Goal: Transaction & Acquisition: Purchase product/service

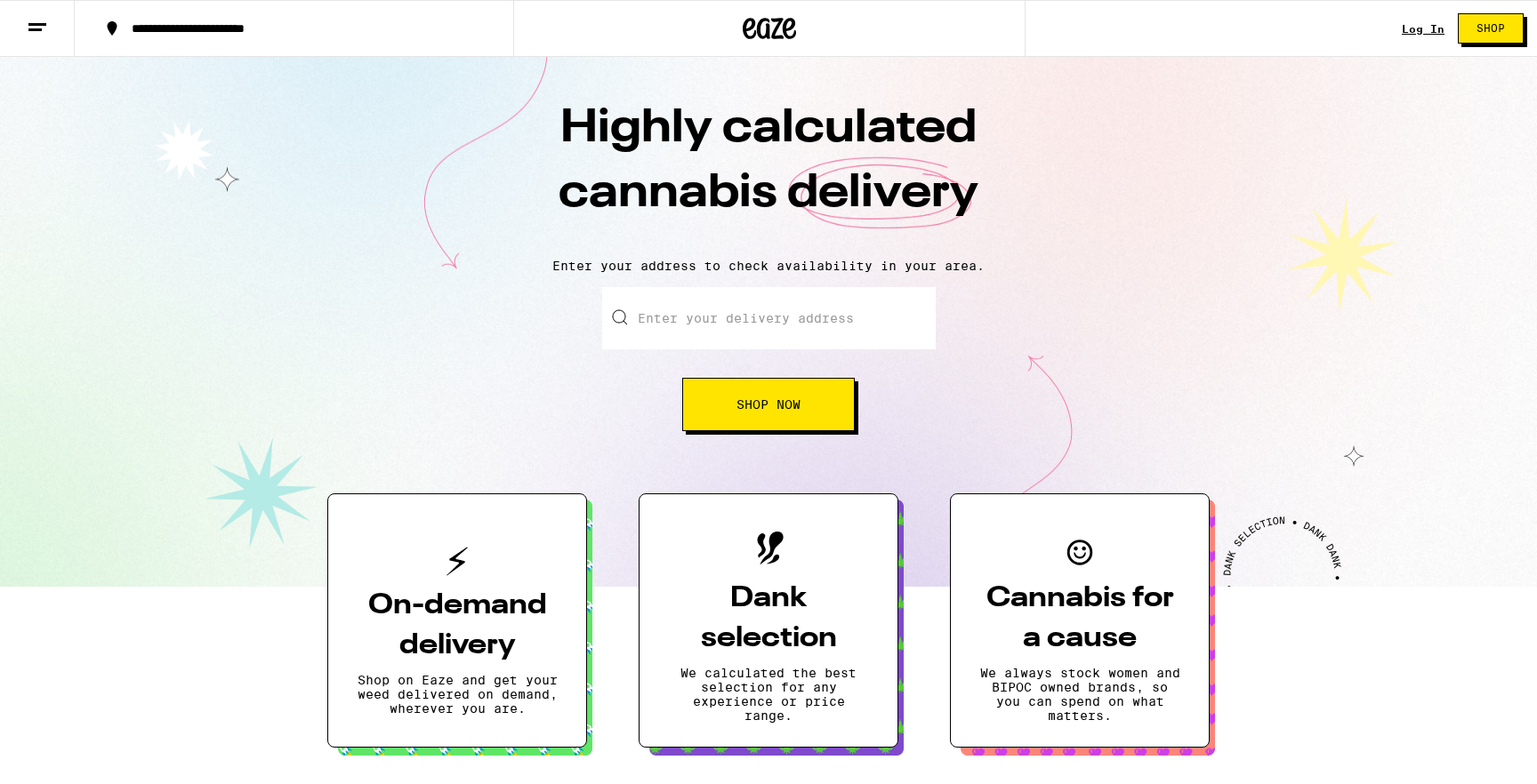
click at [1434, 11] on div "Log In Shop" at bounding box center [1469, 29] width 135 height 57
click at [1430, 23] on link "Log In" at bounding box center [1423, 29] width 43 height 12
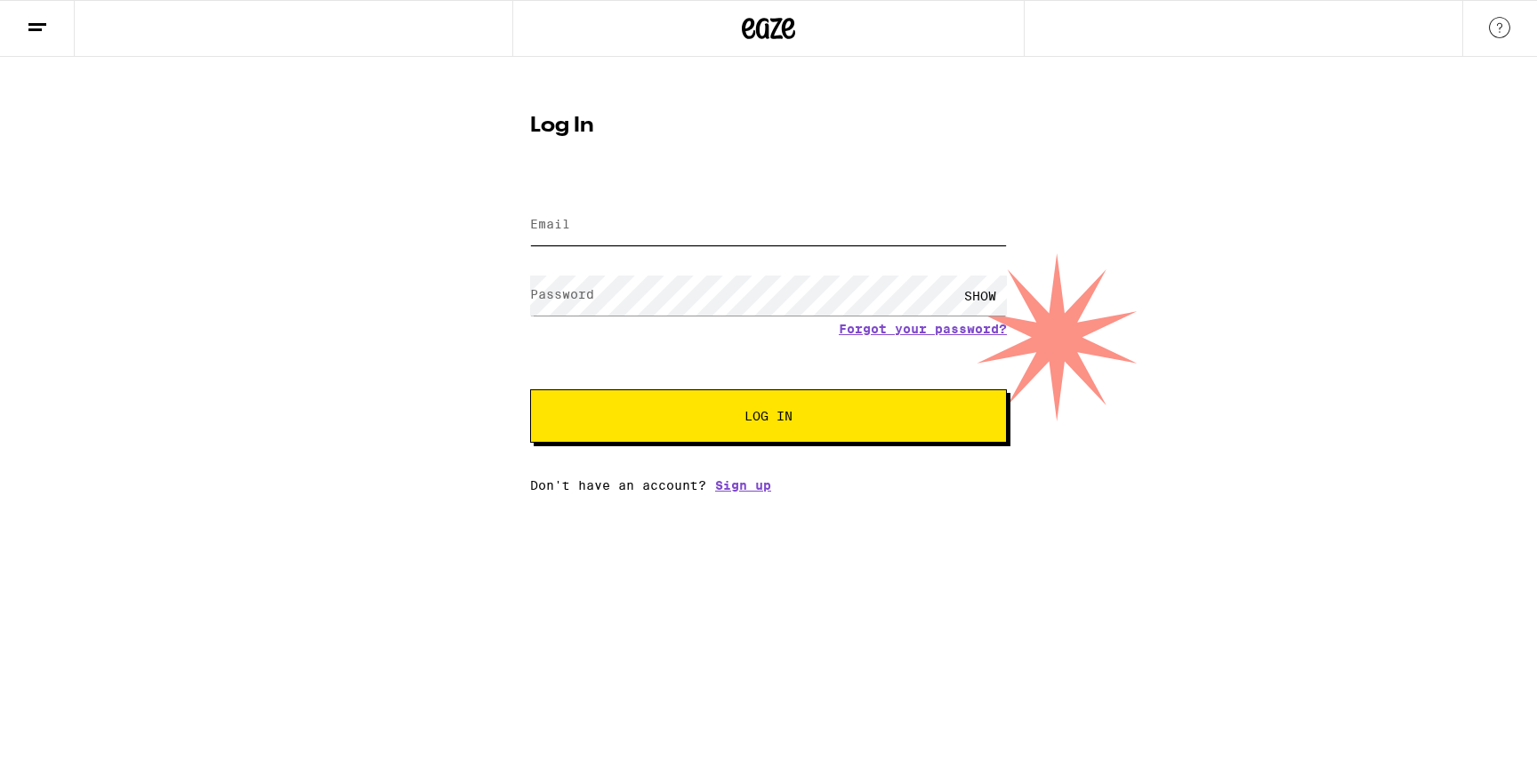
type input "[EMAIL_ADDRESS][DOMAIN_NAME]"
click at [697, 418] on span "Log In" at bounding box center [768, 417] width 333 height 13
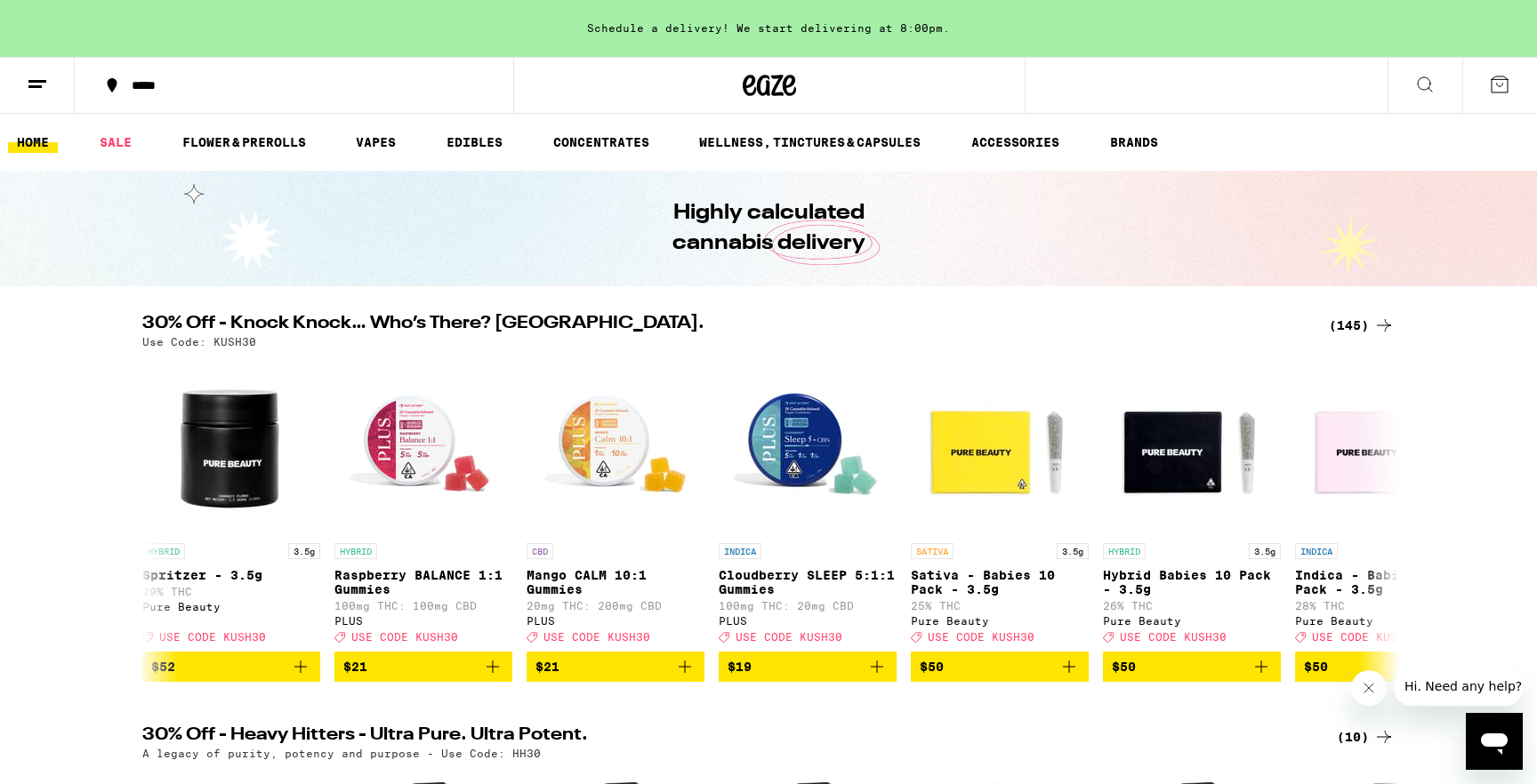
click at [1493, 73] on button at bounding box center [1499, 86] width 75 height 55
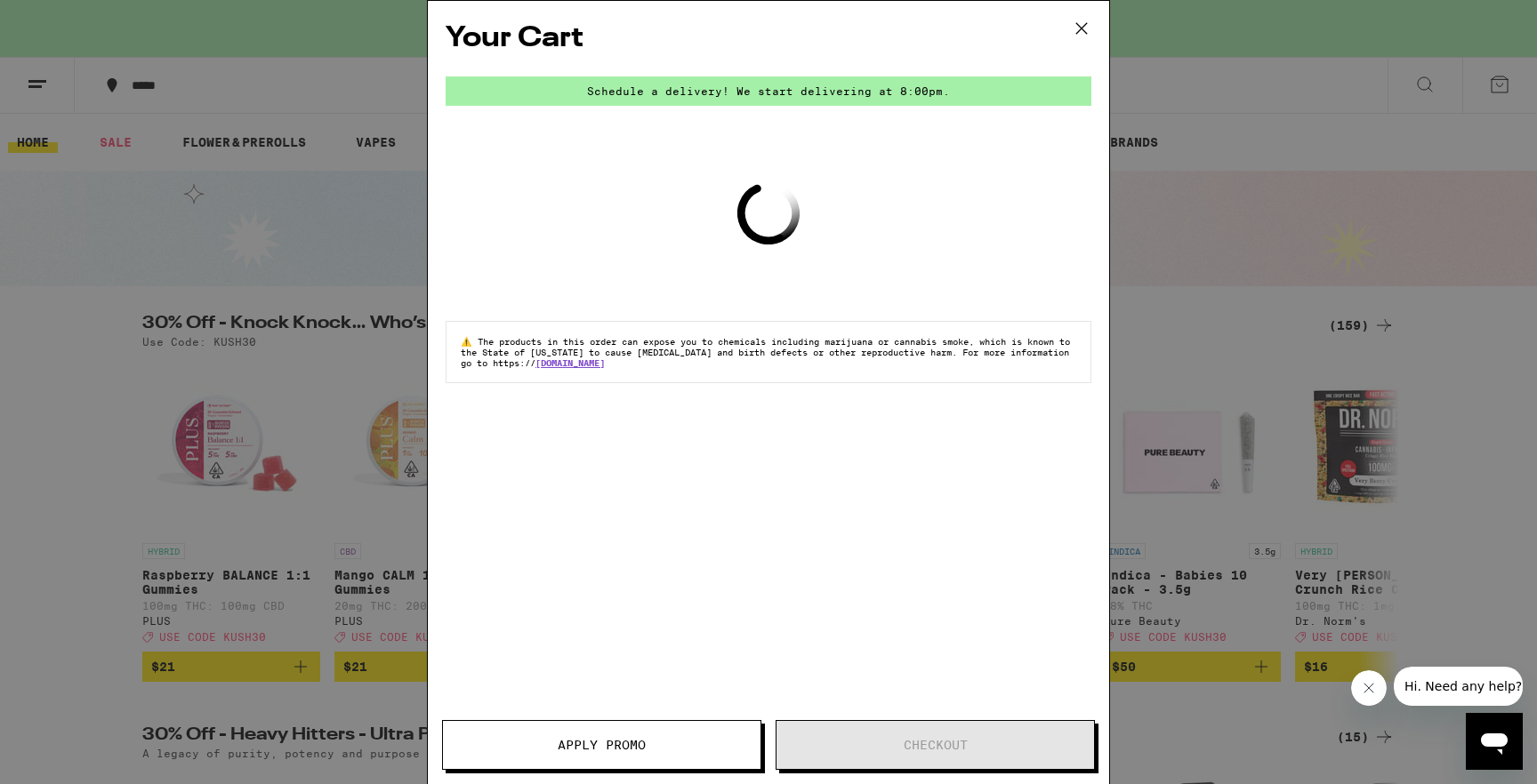
click at [1089, 36] on icon at bounding box center [1082, 29] width 27 height 27
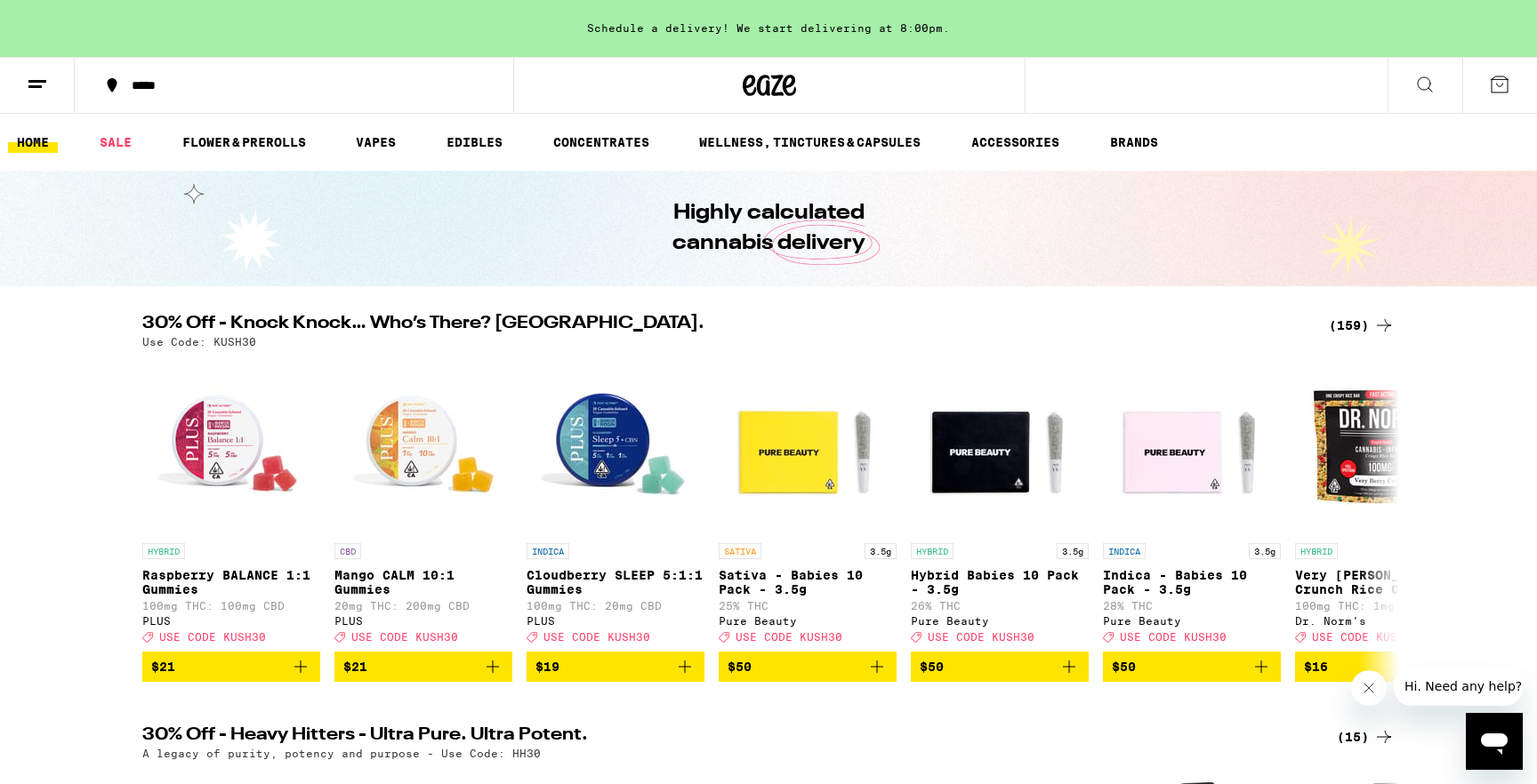
click at [1515, 89] on button at bounding box center [1499, 86] width 75 height 55
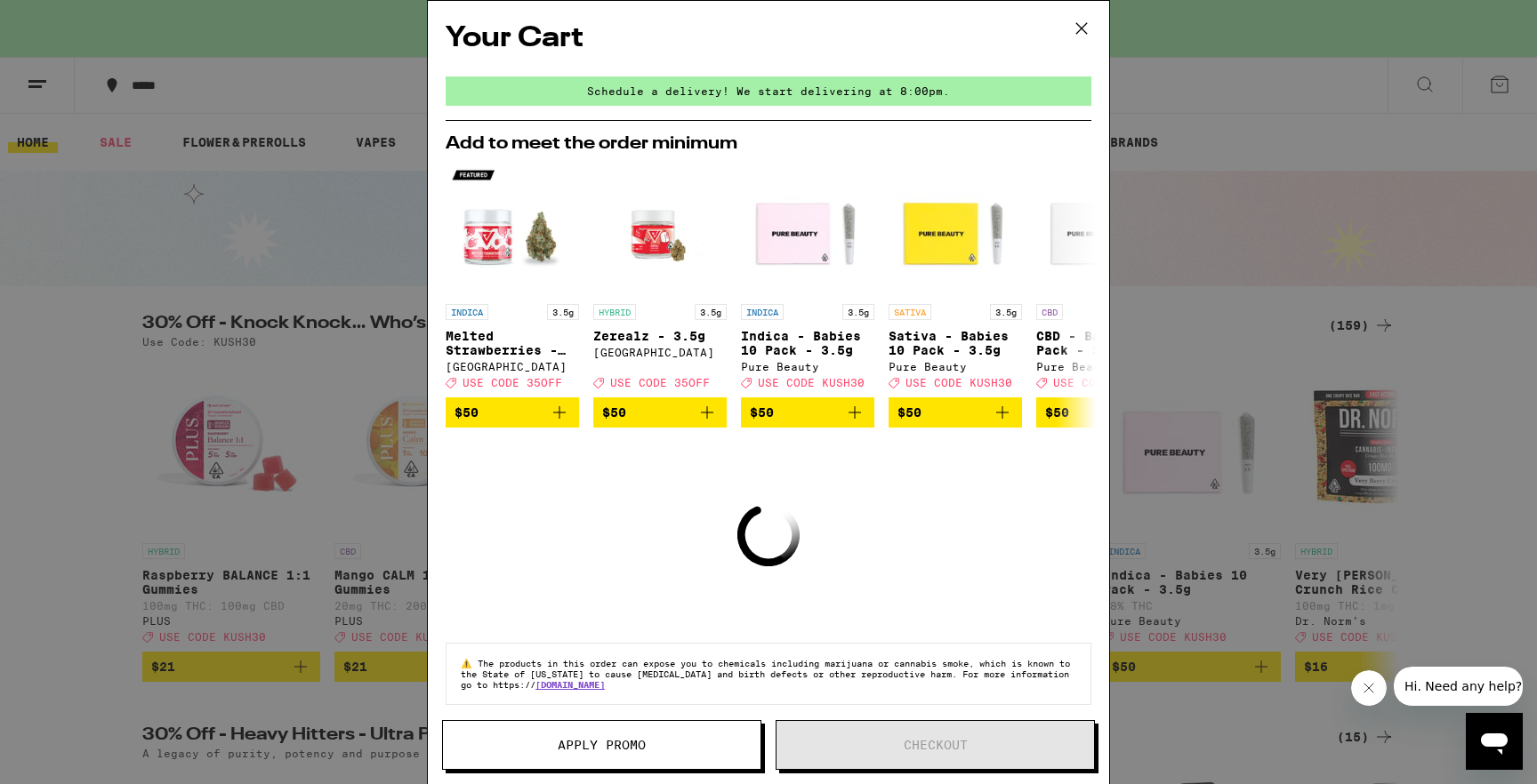
click at [540, 726] on button "Apply Promo" at bounding box center [601, 746] width 319 height 50
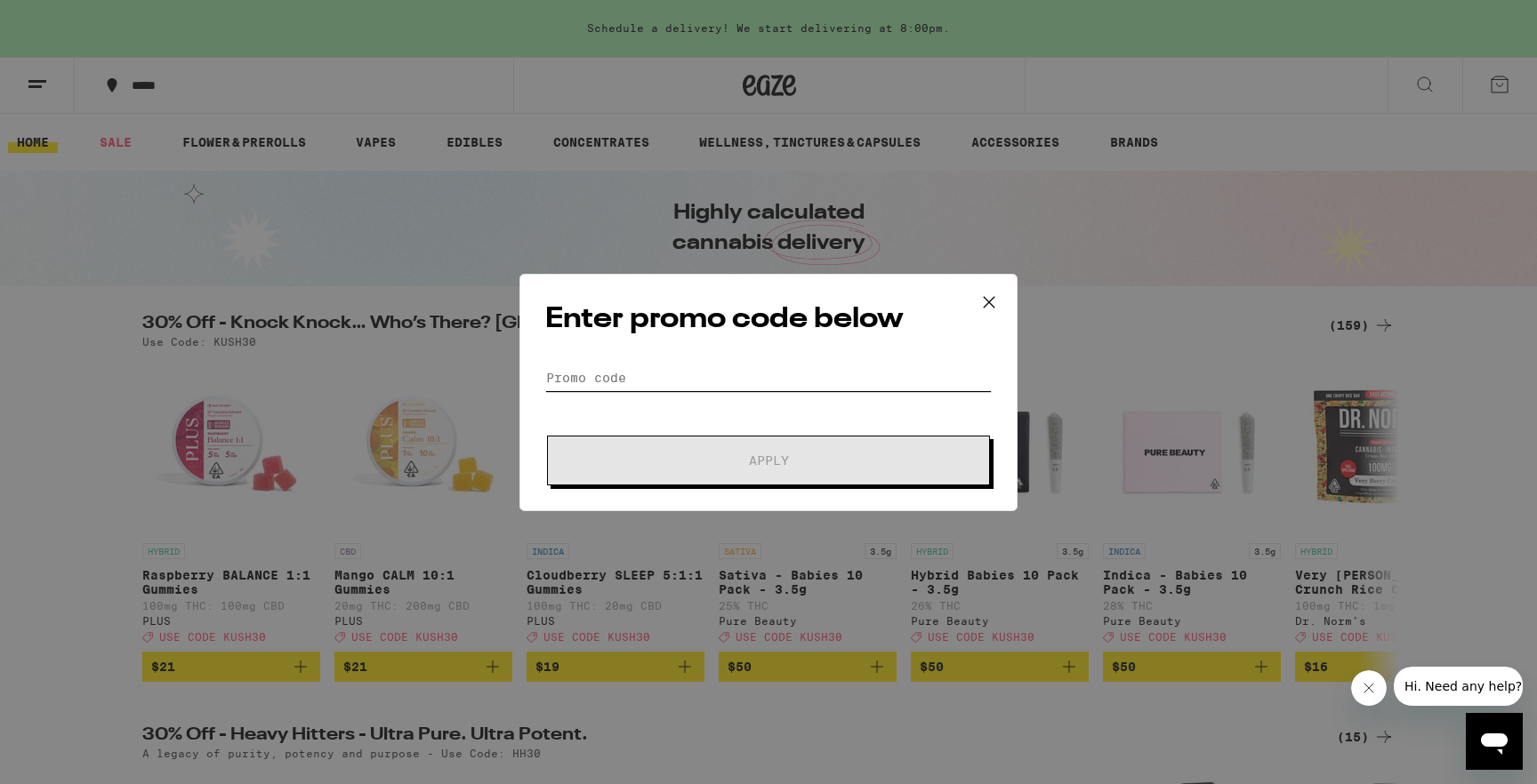
click at [631, 377] on input "Promo Code" at bounding box center [768, 378] width 446 height 27
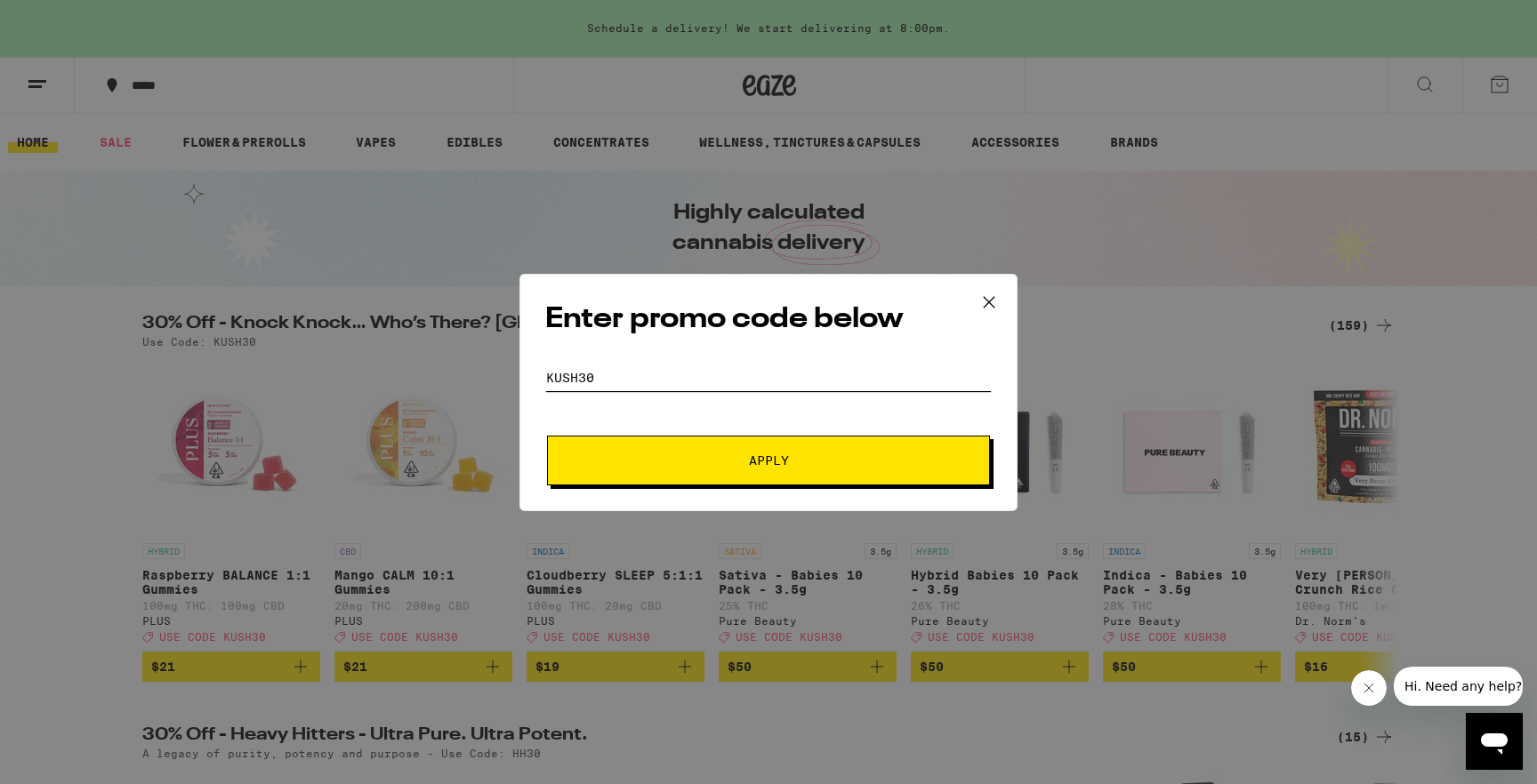
type input "KUSH30"
click at [646, 444] on button "Apply" at bounding box center [768, 460] width 443 height 50
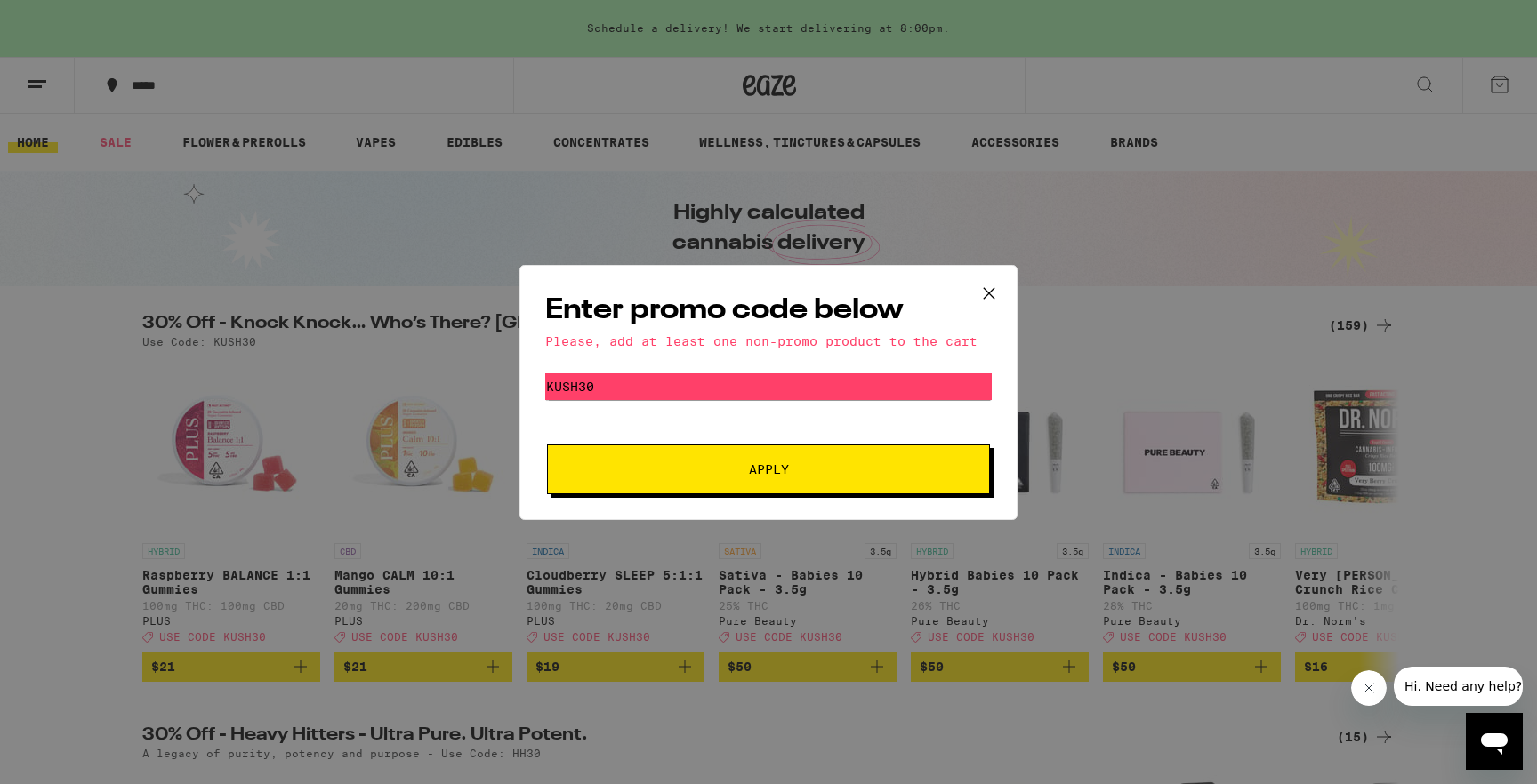
click at [371, 289] on div "Enter promo code below Please, add at least one non-promo product to the cart P…" at bounding box center [768, 392] width 1537 height 784
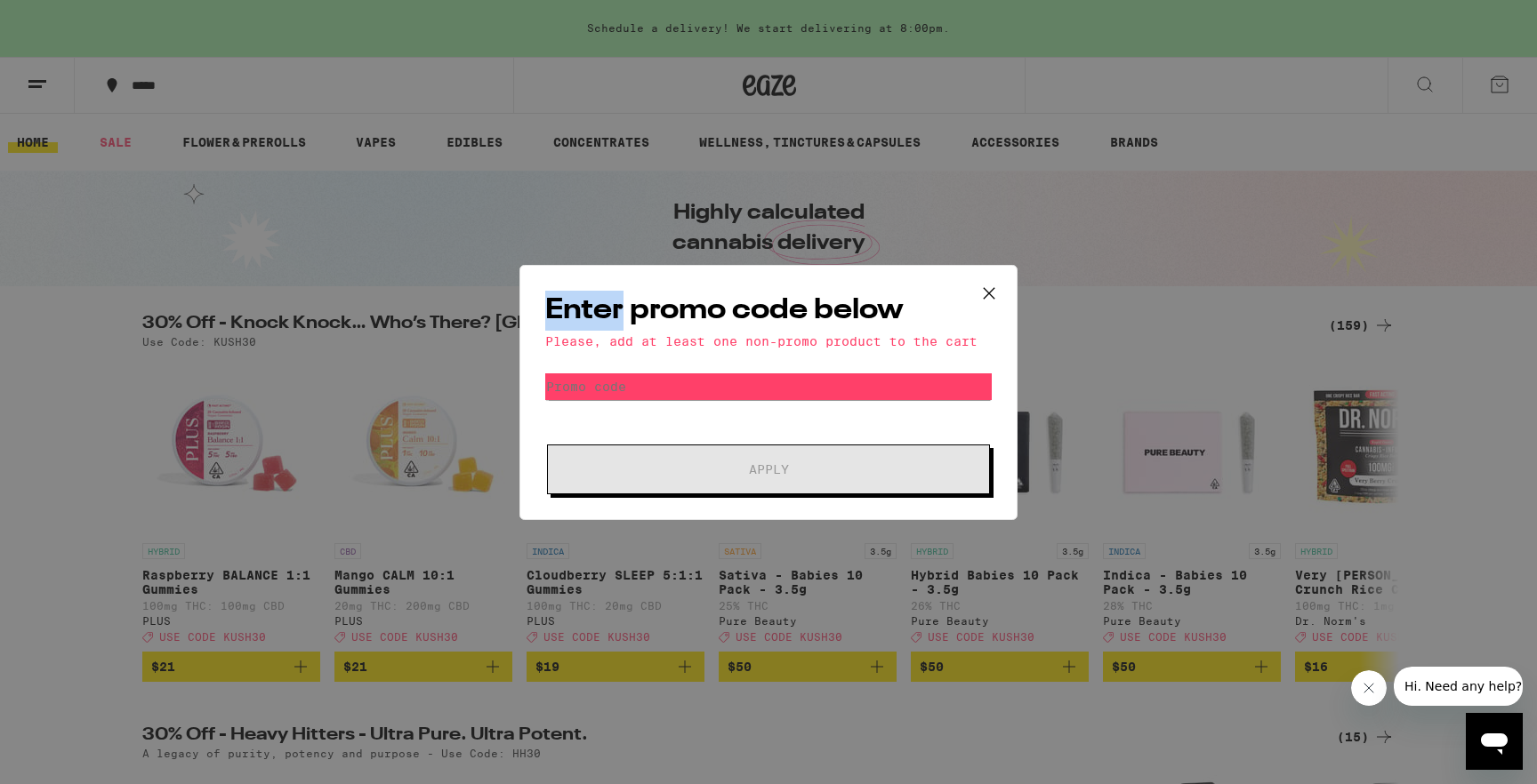
click at [371, 289] on div "Enter promo code below Please, add at least one non-promo product to the cart P…" at bounding box center [768, 392] width 1537 height 784
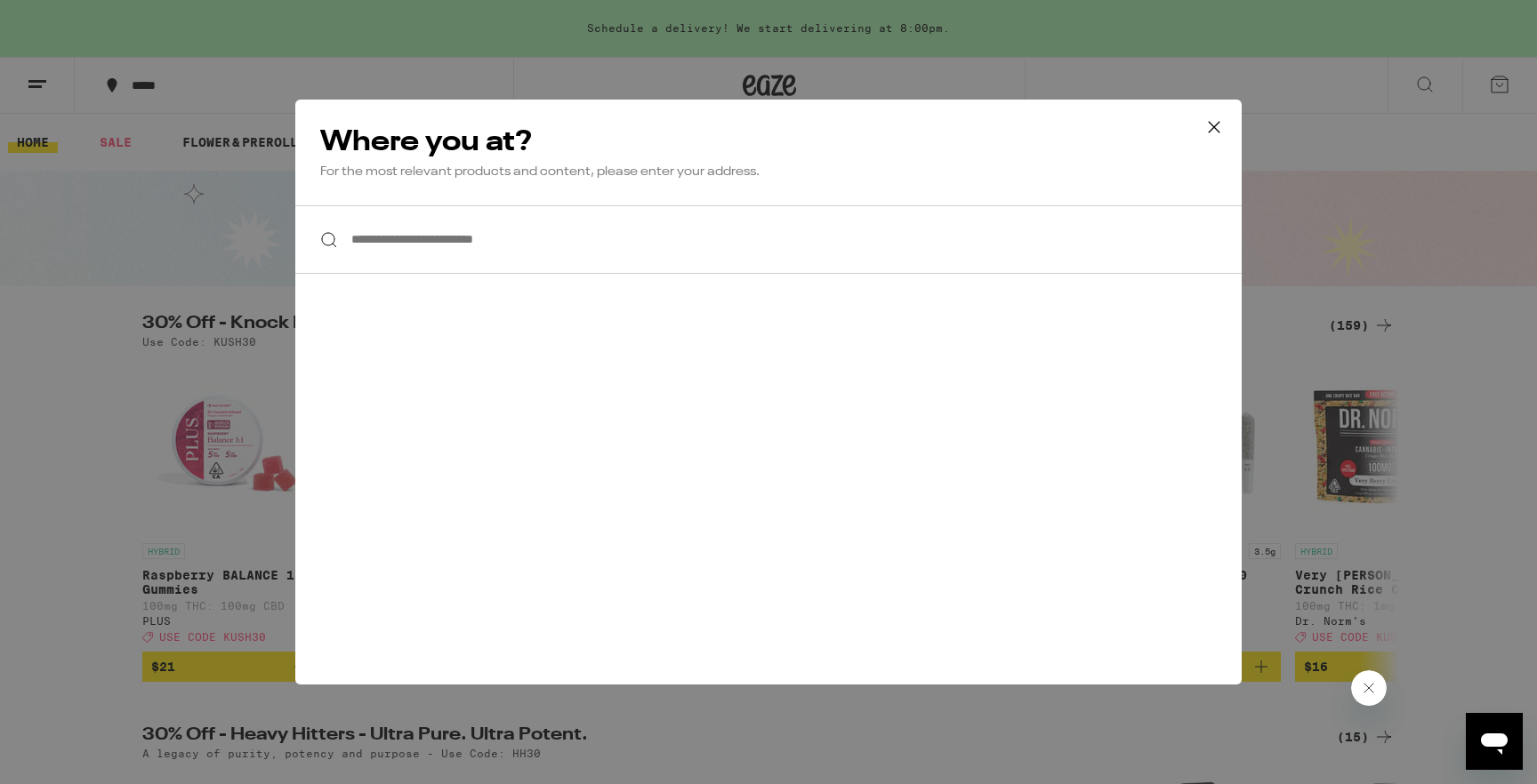
click at [500, 226] on input "**********" at bounding box center [768, 240] width 946 height 69
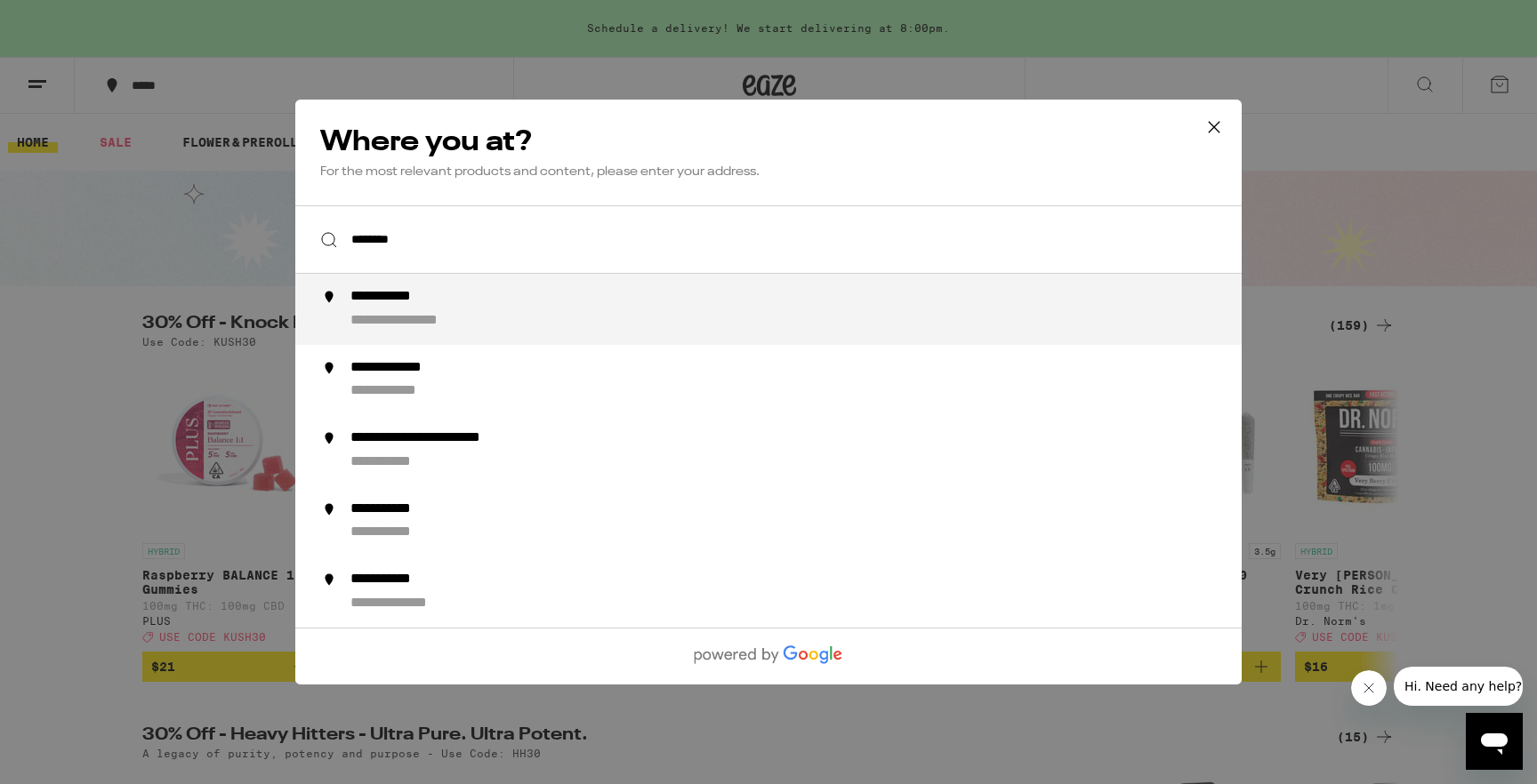
click at [477, 325] on div "**********" at bounding box center [424, 321] width 147 height 19
type input "**********"
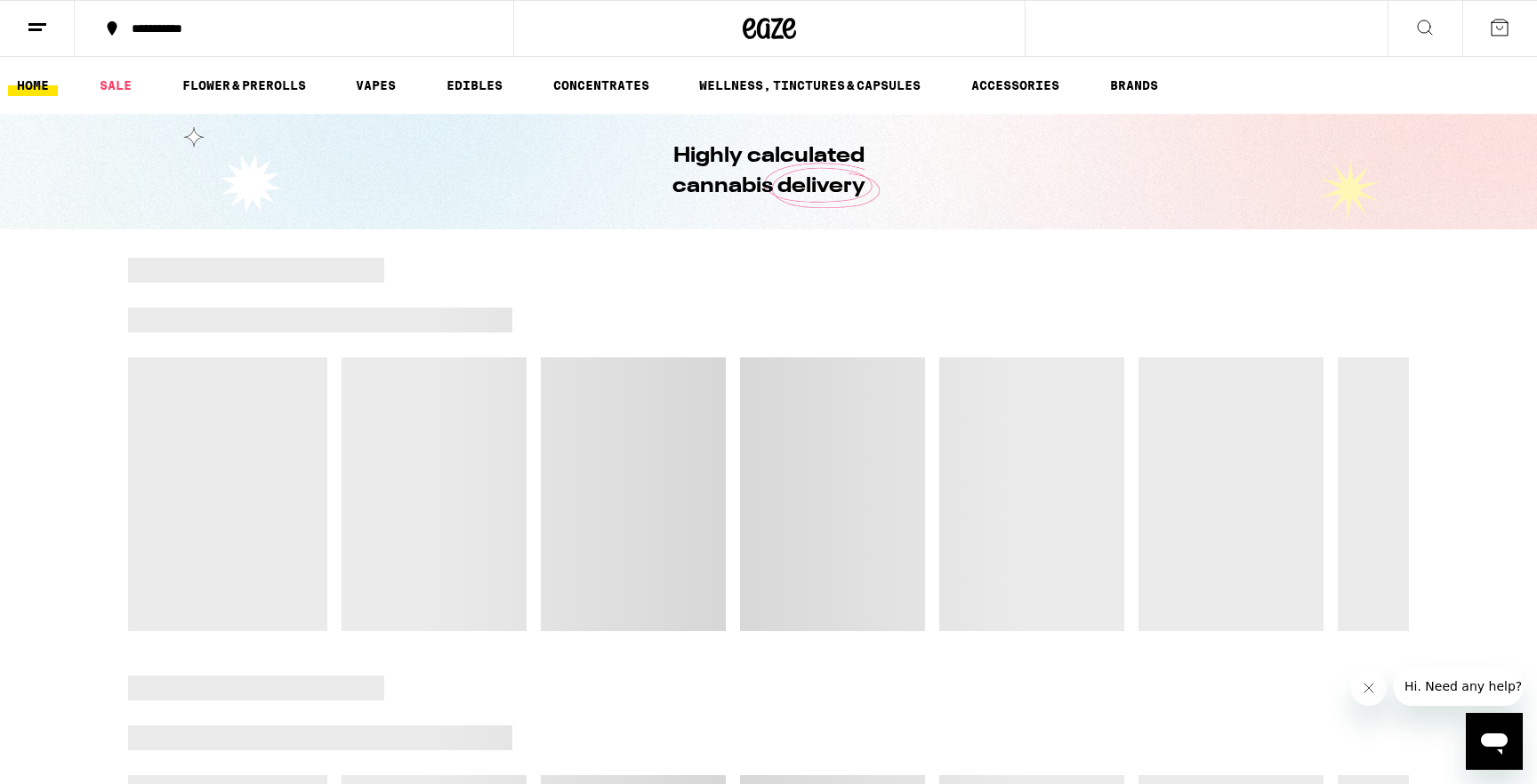
click at [37, 34] on icon at bounding box center [38, 28] width 21 height 21
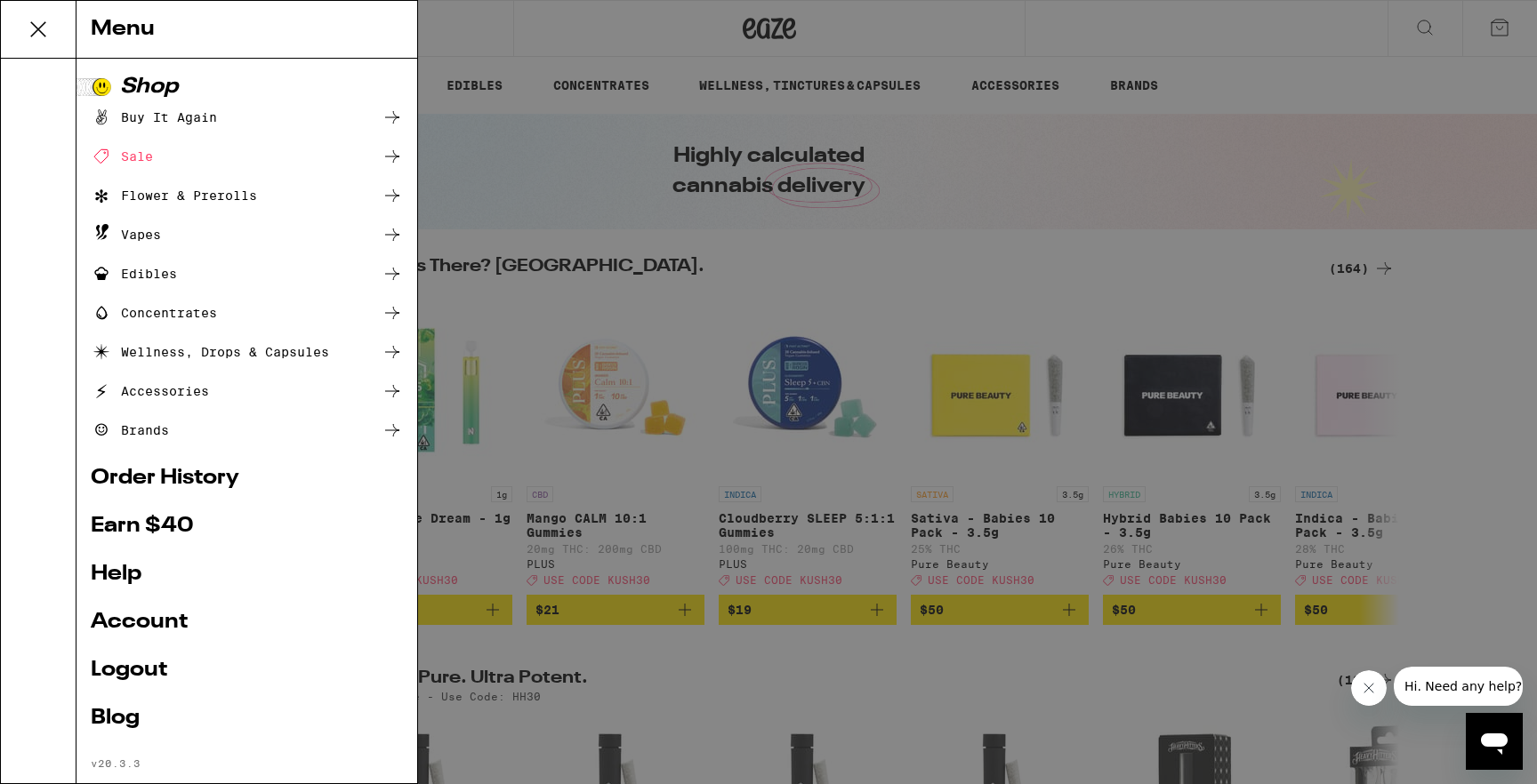
click at [188, 613] on link "Account" at bounding box center [246, 622] width 312 height 21
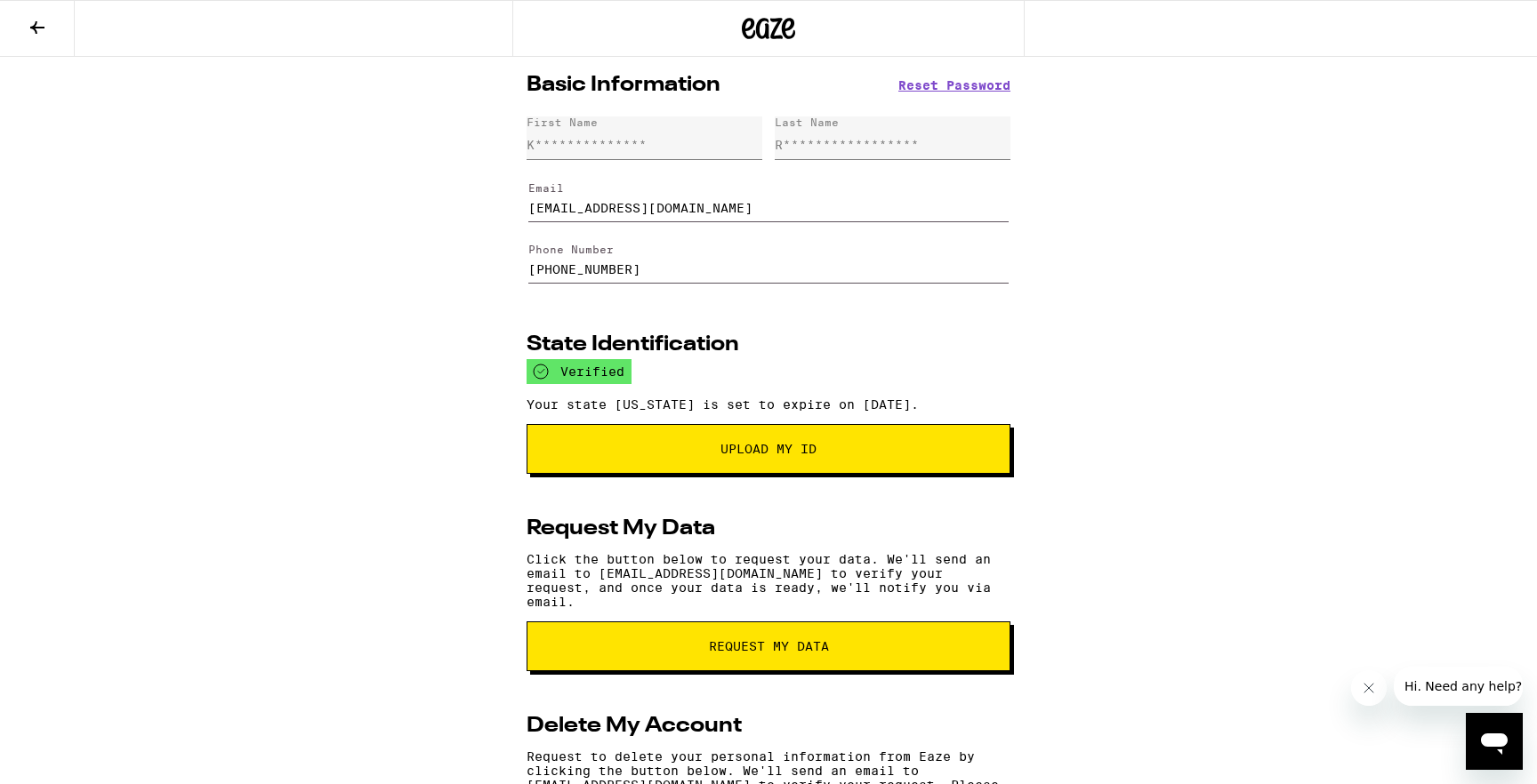
click at [188, 613] on div "**********" at bounding box center [768, 493] width 1537 height 871
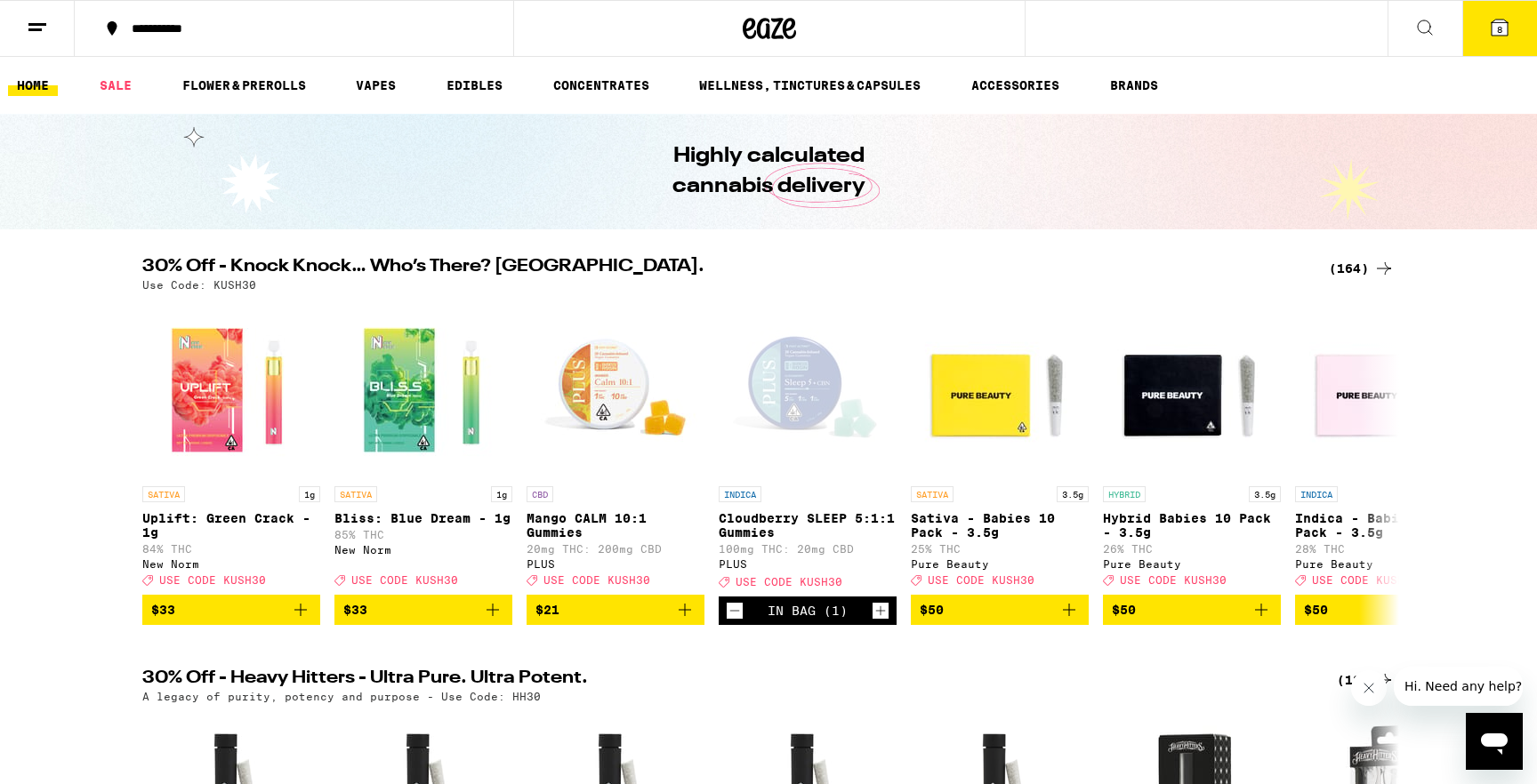
click at [1342, 30] on div "**********" at bounding box center [768, 29] width 1537 height 57
click at [1435, 30] on icon at bounding box center [1425, 28] width 21 height 21
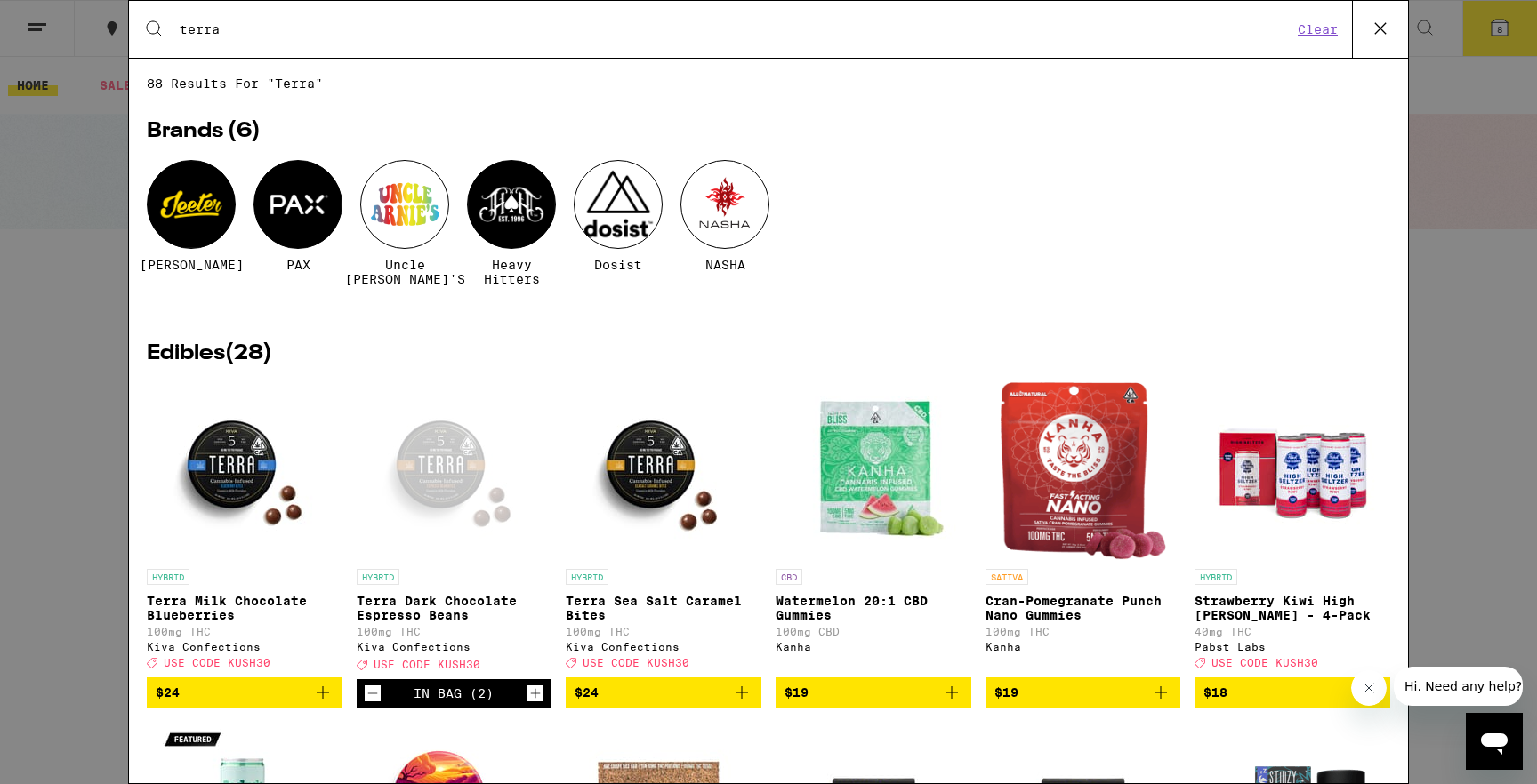
type input "terra"
click at [1504, 29] on div "Search for Products terra Clear 88 results for "terra" Brands ( 6 ) [PERSON_NAM…" at bounding box center [768, 392] width 1537 height 784
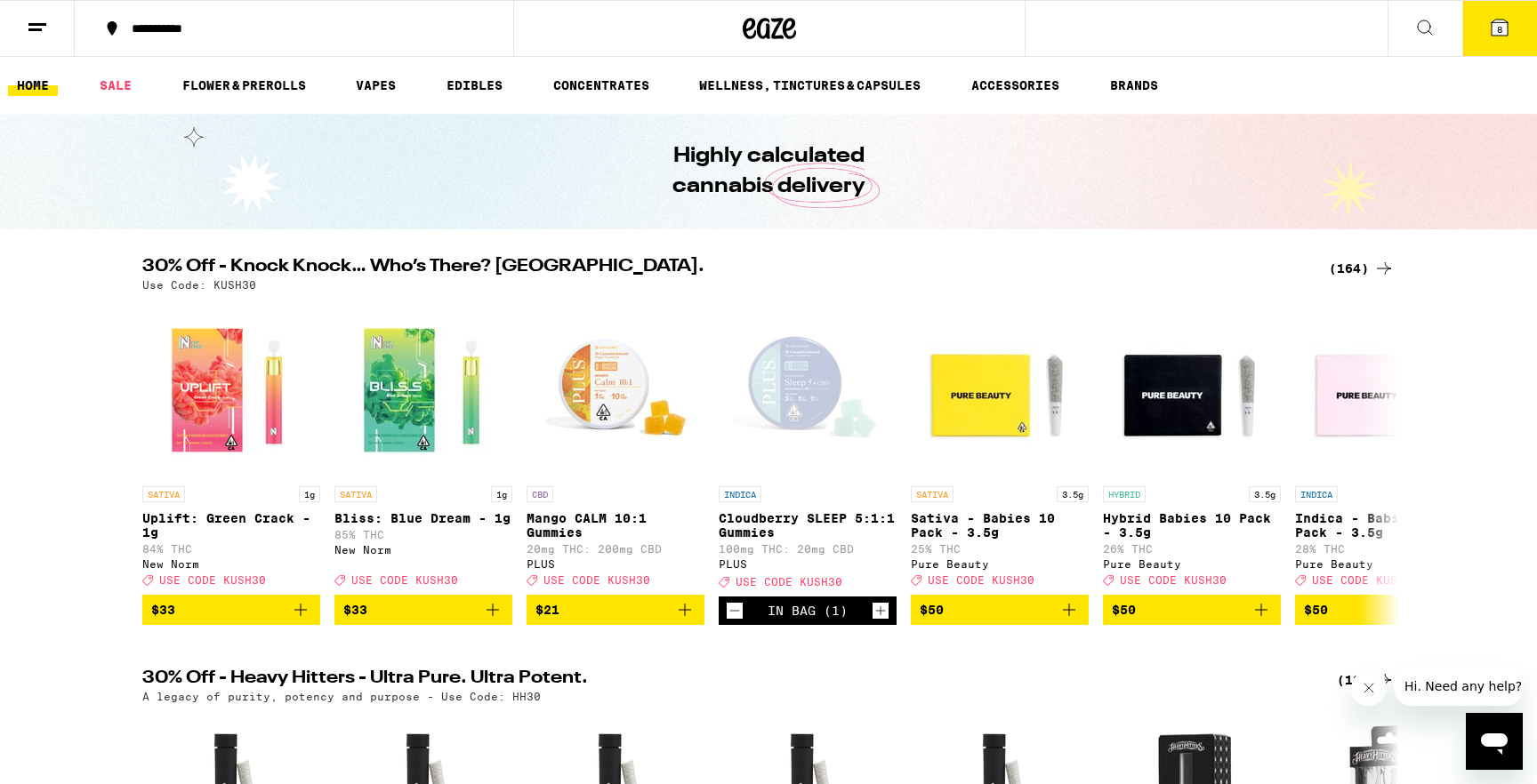
click at [1504, 29] on icon at bounding box center [1499, 28] width 16 height 16
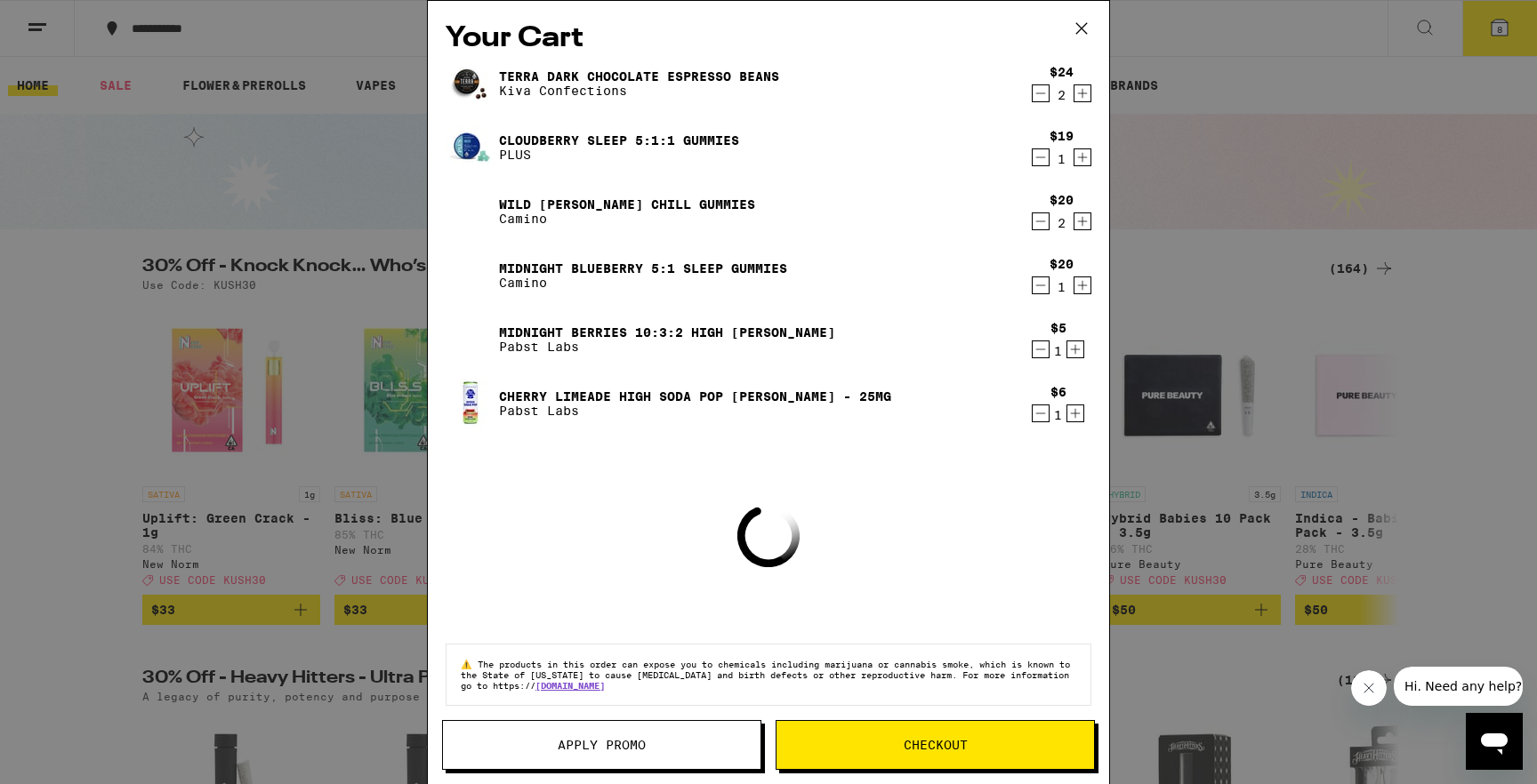
click at [176, 138] on div "Your Cart Terra Dark Chocolate Espresso Beans Kiva Confections $24 2 Cloudberry…" at bounding box center [768, 392] width 1537 height 784
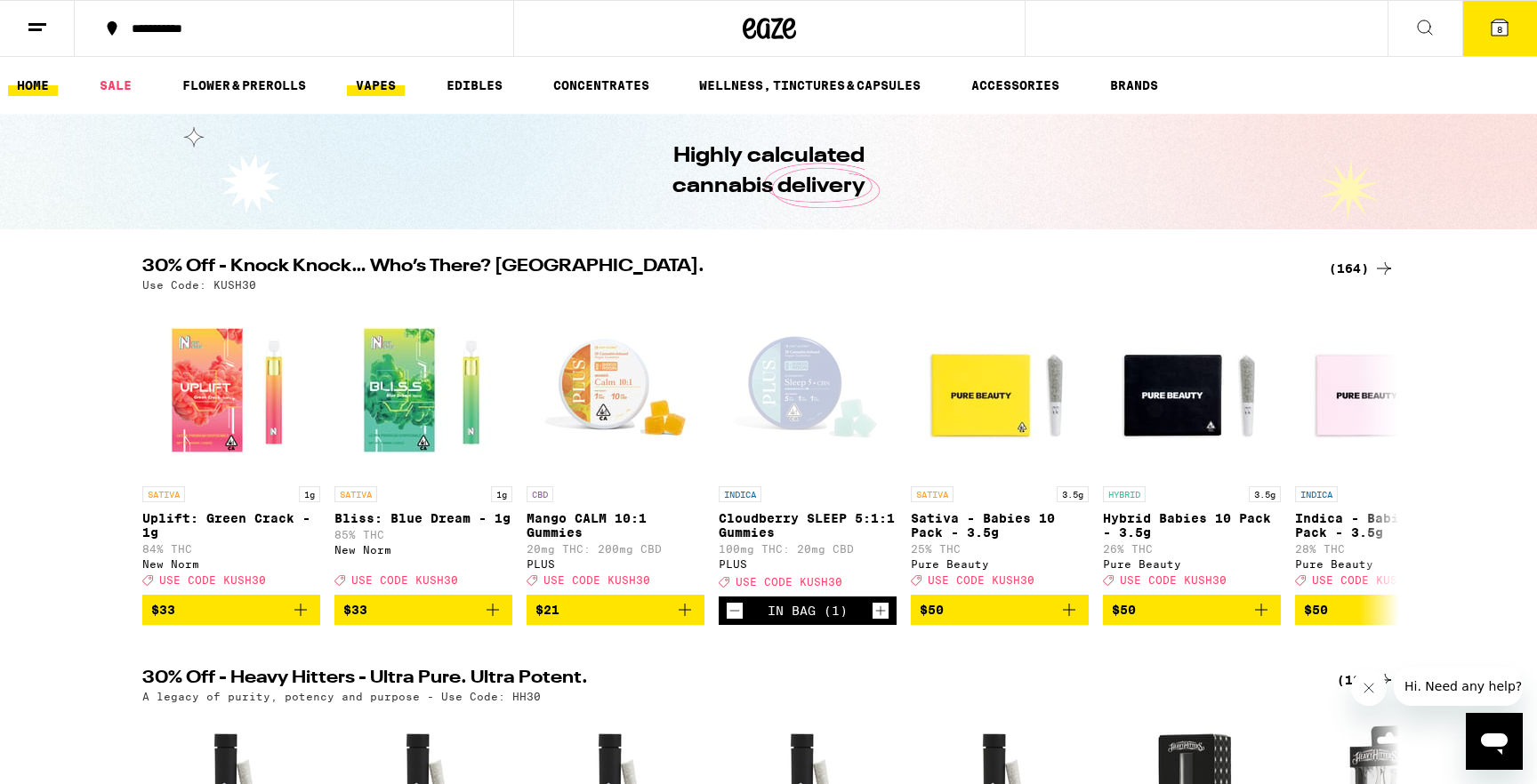
click at [376, 81] on link "VAPES" at bounding box center [376, 86] width 58 height 21
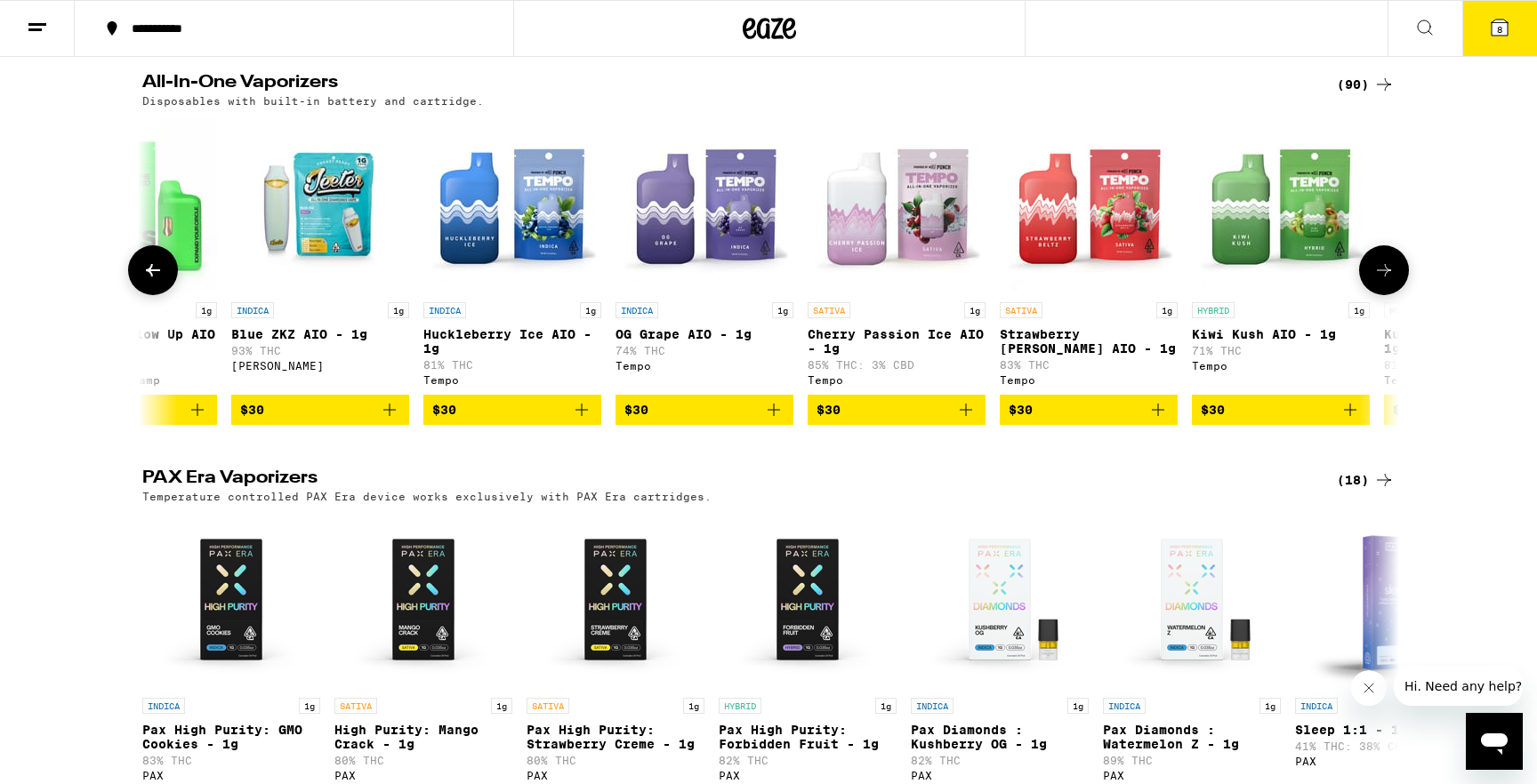
scroll to position [0, 5781]
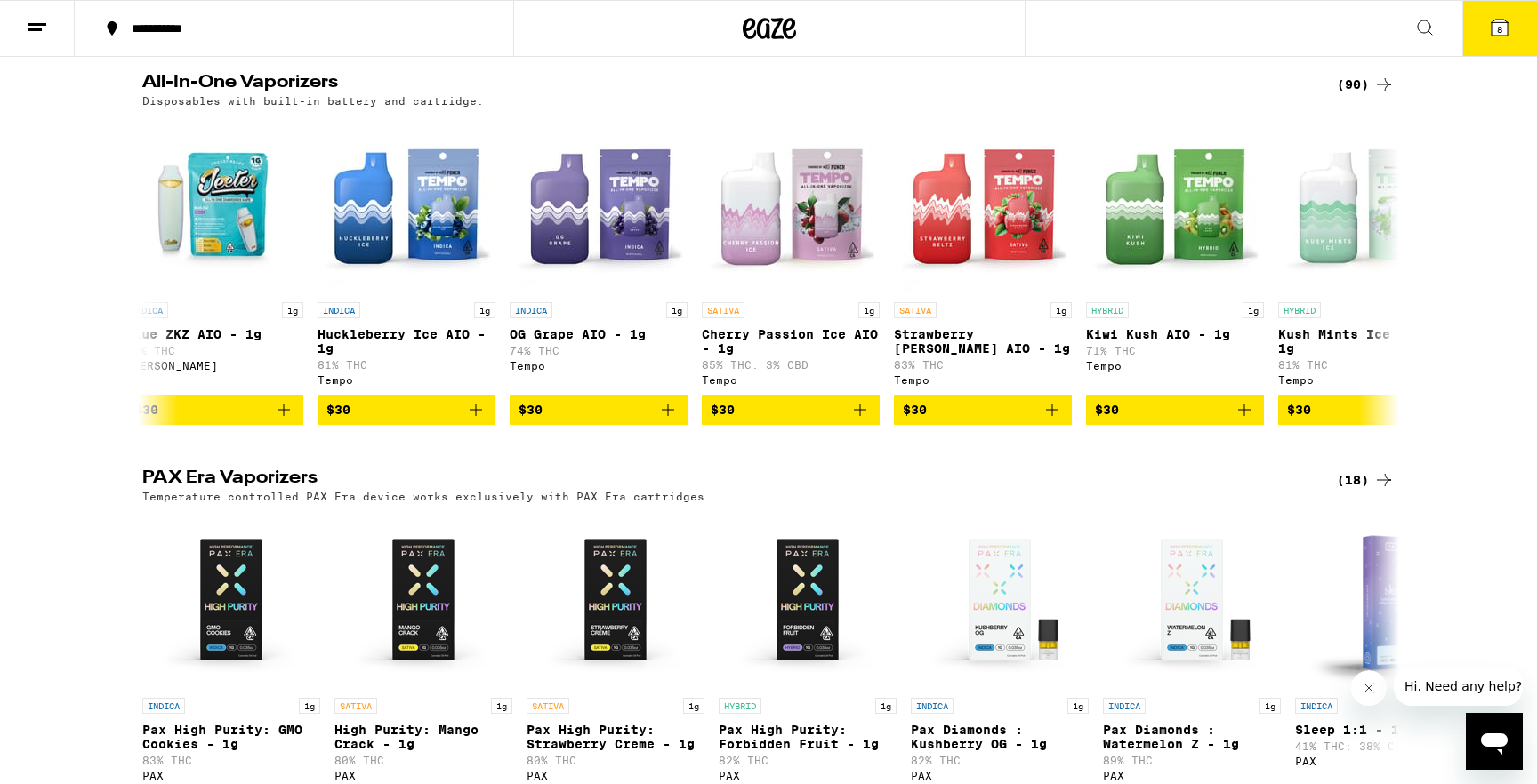
click at [1367, 95] on div "(90)" at bounding box center [1365, 85] width 58 height 21
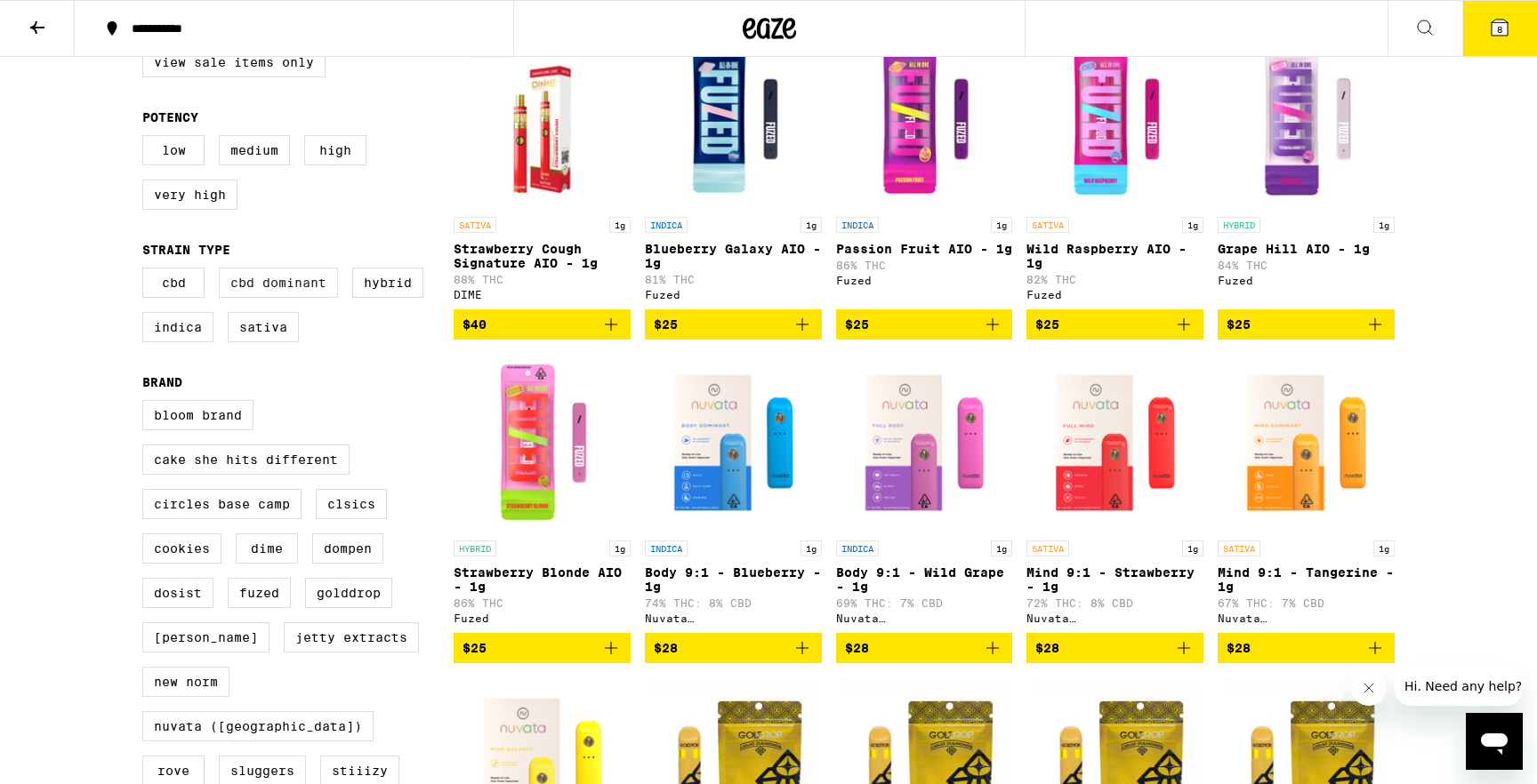
scroll to position [220, 0]
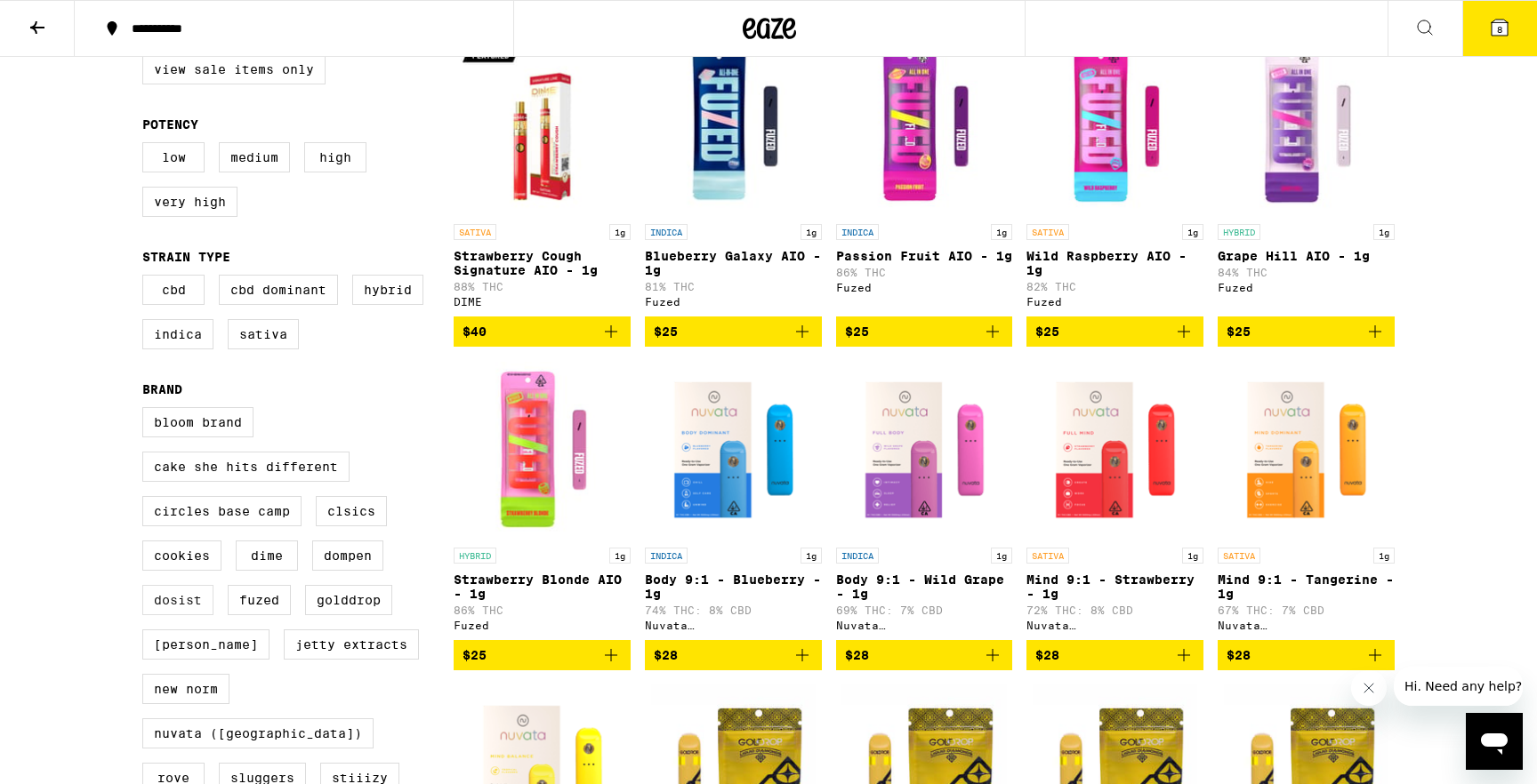
click at [182, 615] on label "Dosist" at bounding box center [178, 601] width 72 height 30
click at [147, 411] on input "Dosist" at bounding box center [146, 410] width 1 height 1
checkbox input "true"
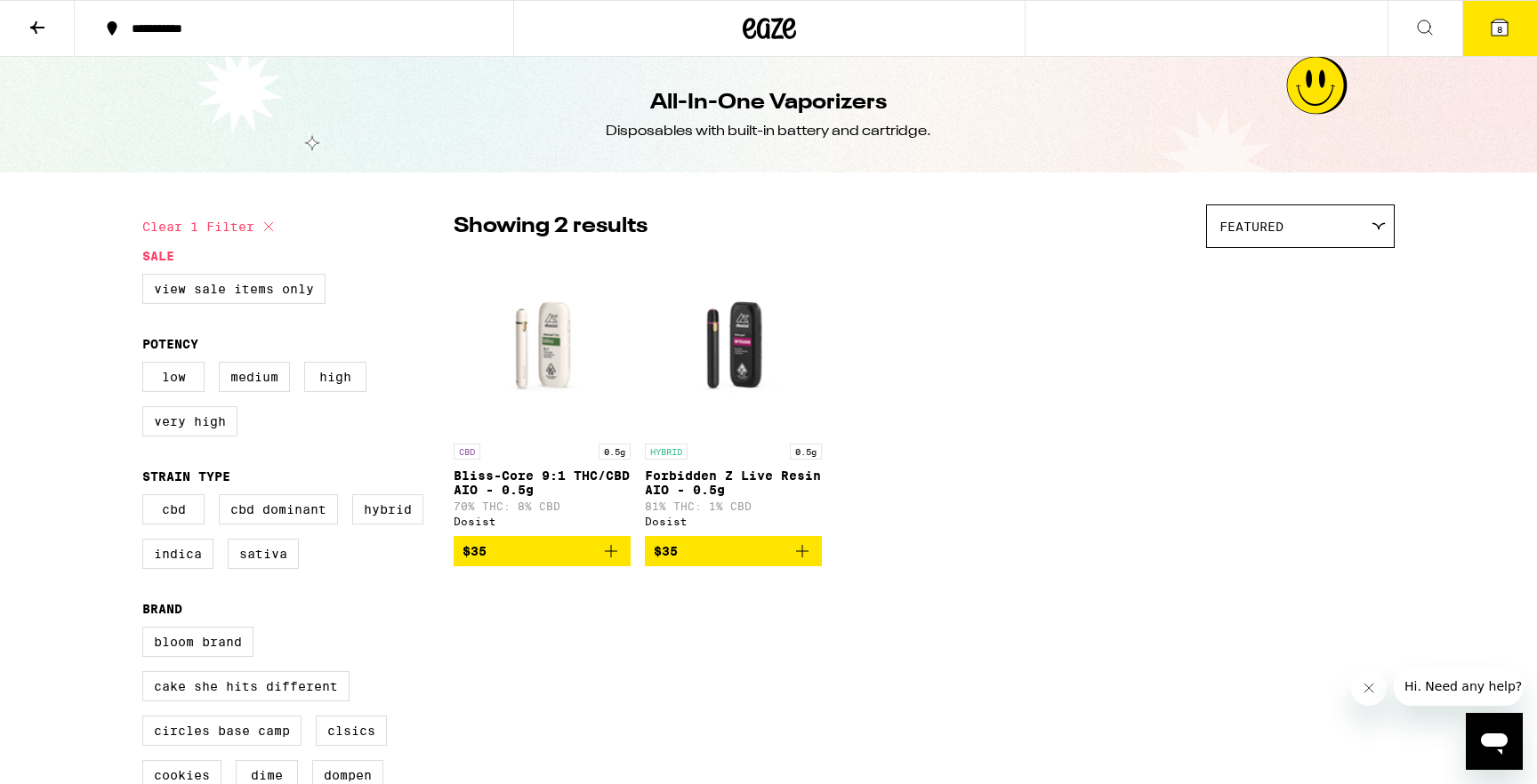
click at [618, 556] on icon "Add to bag" at bounding box center [612, 552] width 21 height 21
click at [610, 563] on icon "Increment" at bounding box center [614, 552] width 16 height 21
click at [1499, 45] on button "10" at bounding box center [1499, 29] width 75 height 55
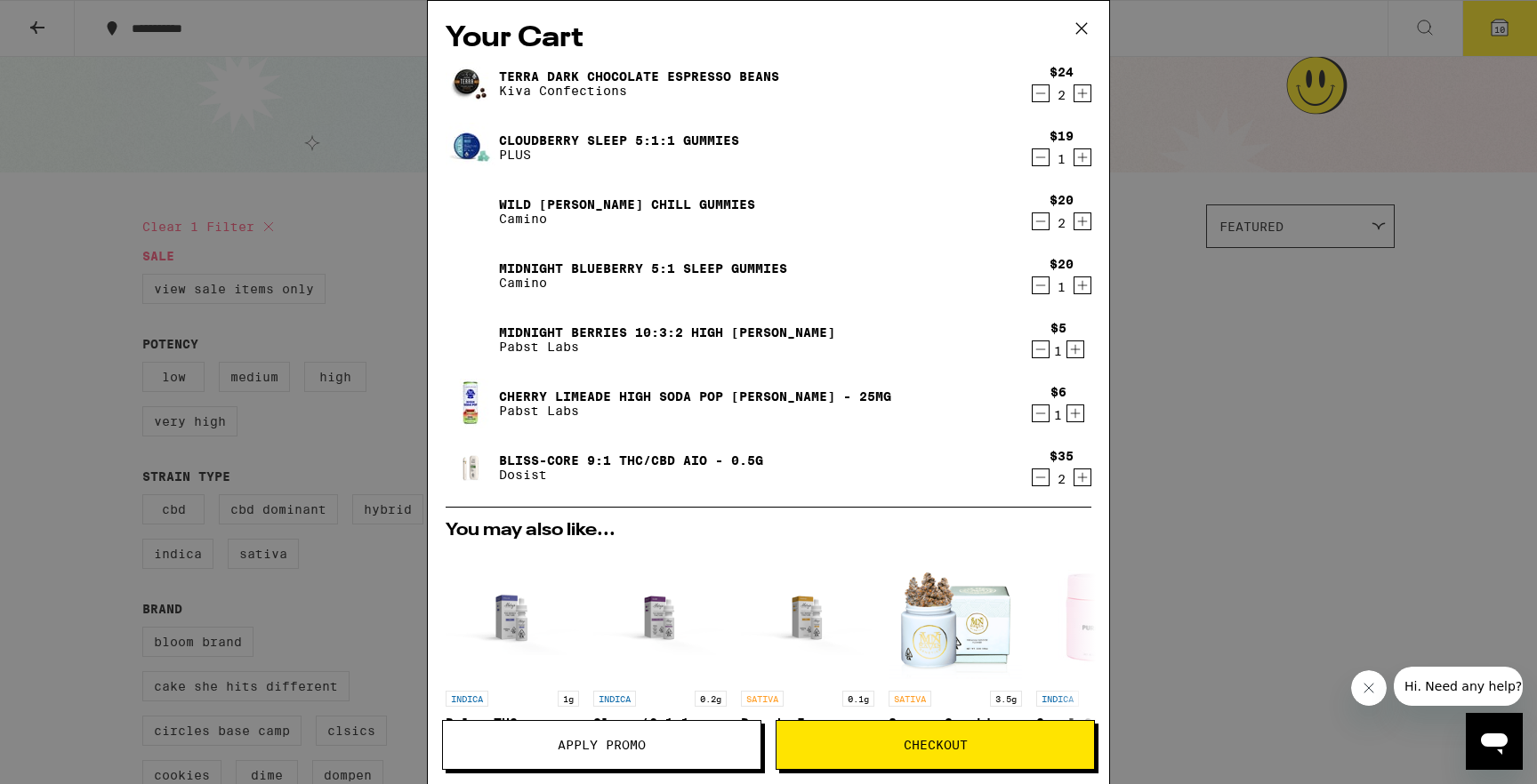
click at [1041, 156] on icon "Decrement" at bounding box center [1041, 157] width 16 height 21
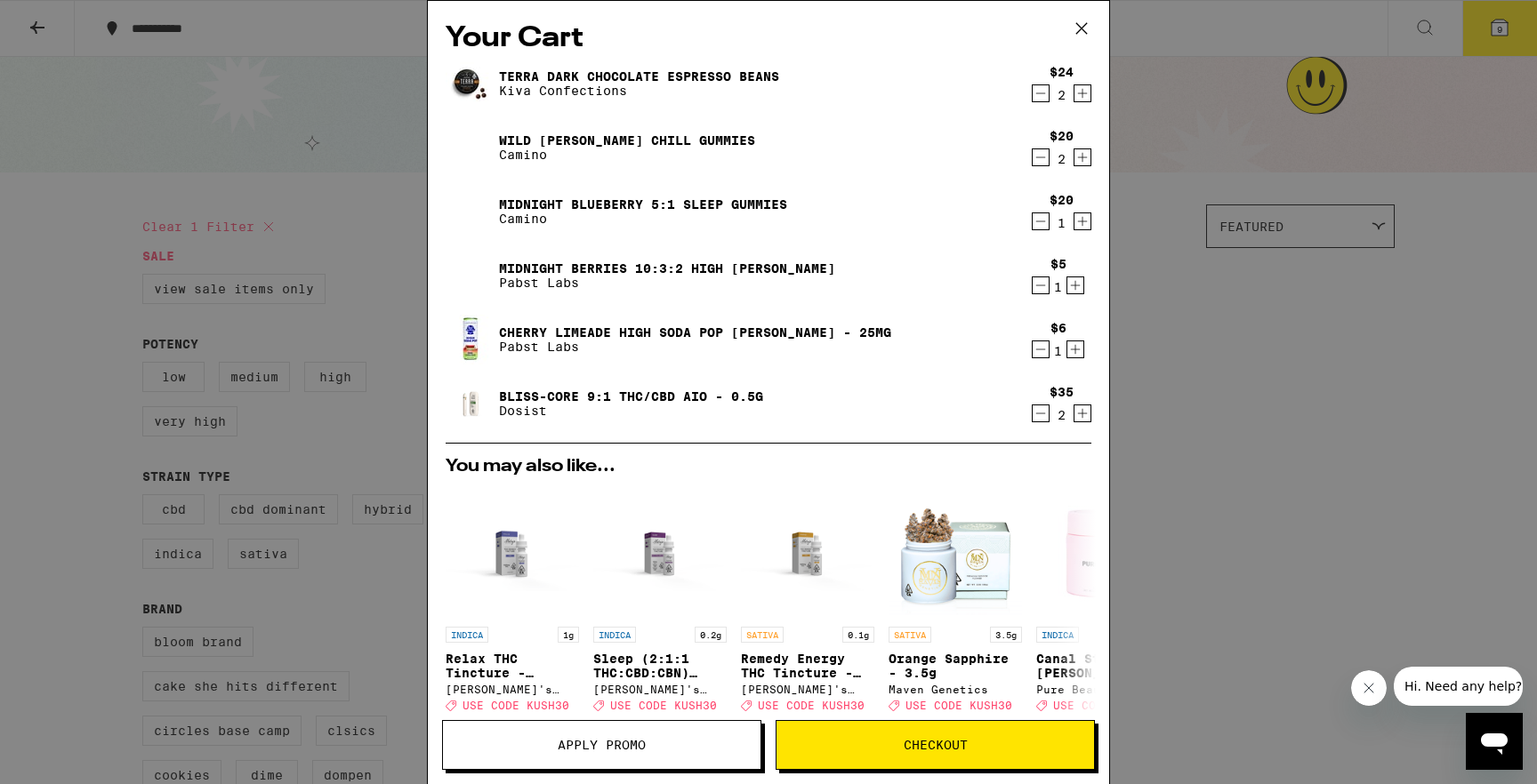
click at [718, 392] on link "Bliss-Core 9:1 THC/CBD AIO - 0.5g" at bounding box center [630, 397] width 264 height 14
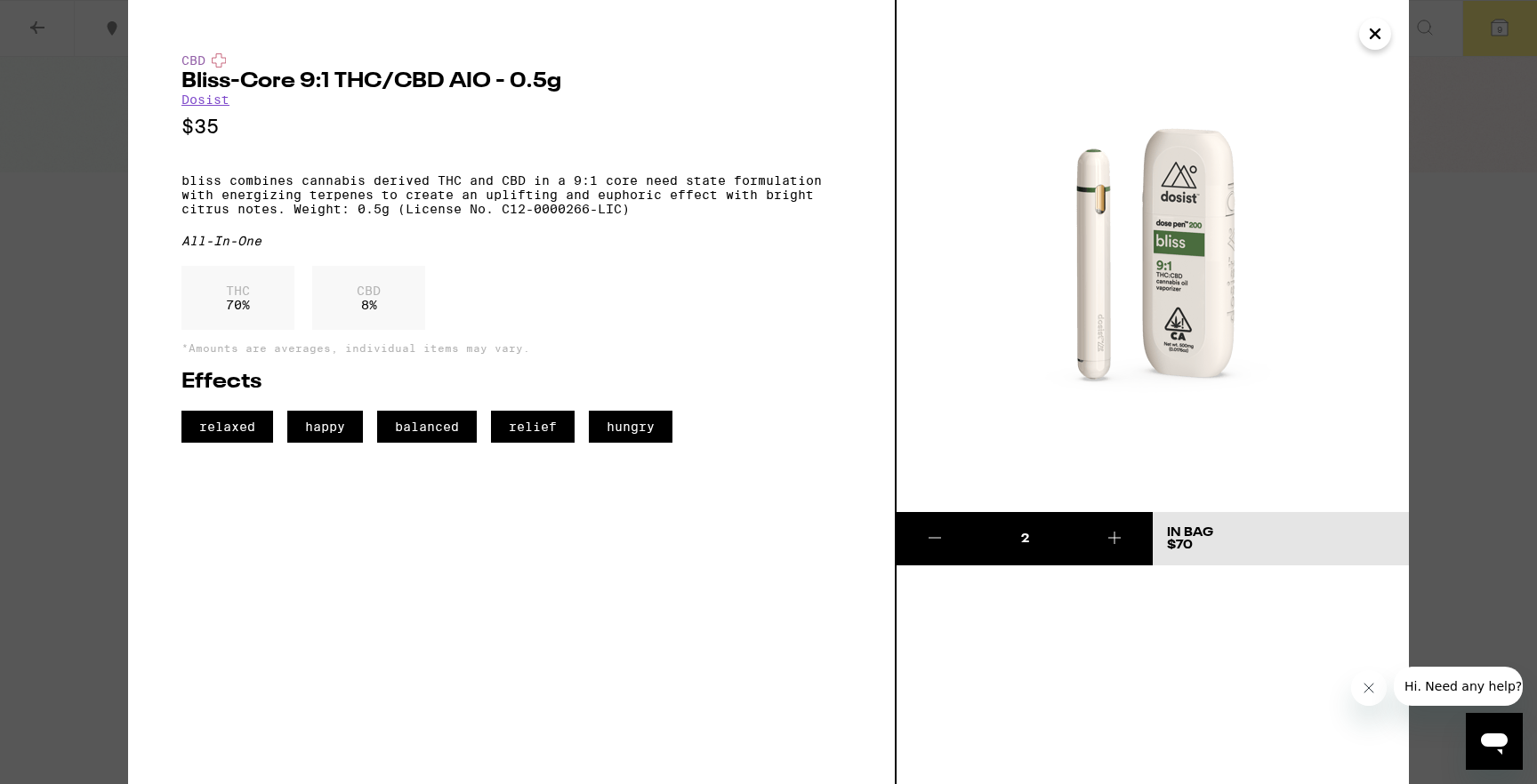
click at [1367, 23] on icon "Close" at bounding box center [1375, 34] width 21 height 27
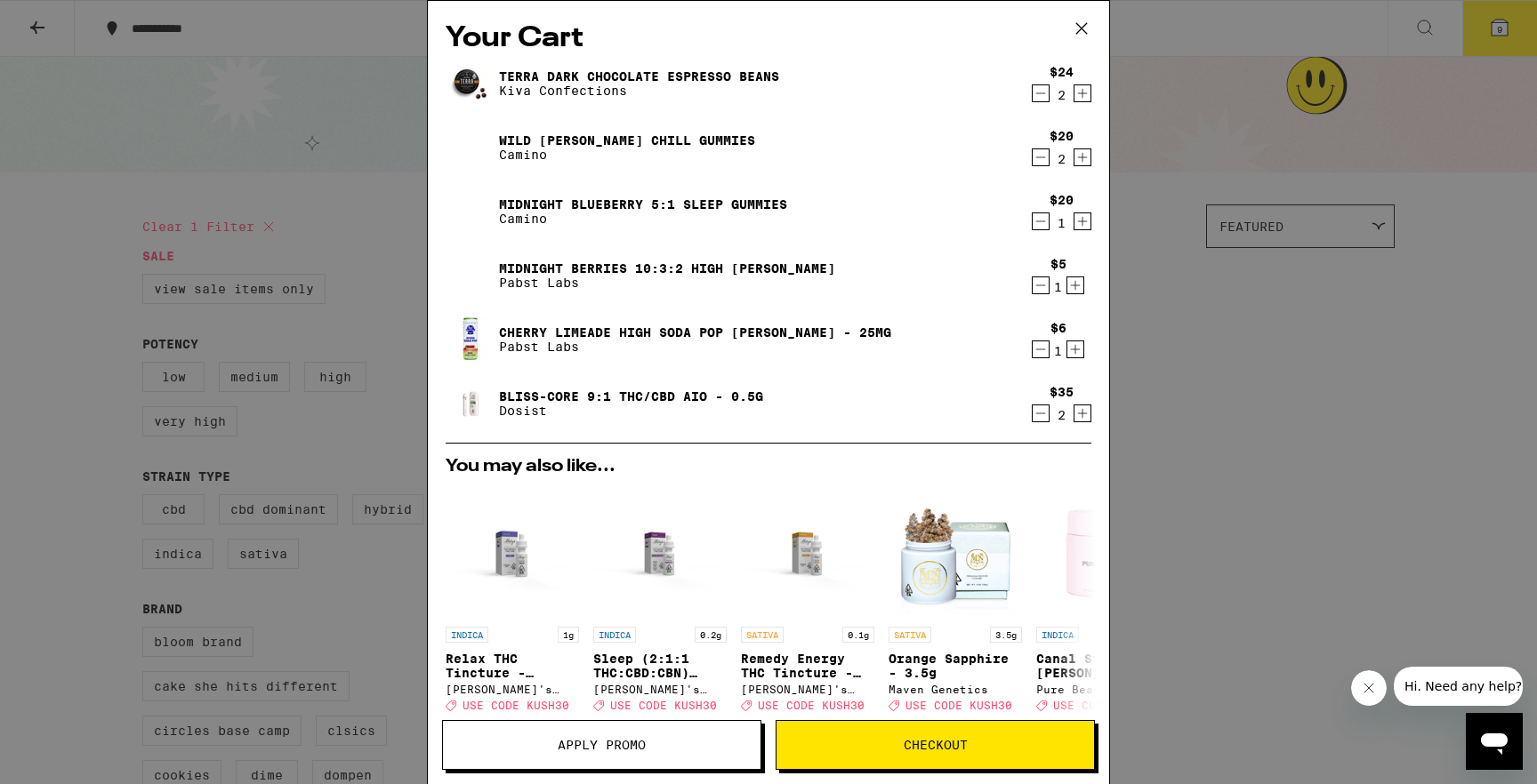
click at [1041, 358] on icon "Decrement" at bounding box center [1041, 350] width 16 height 21
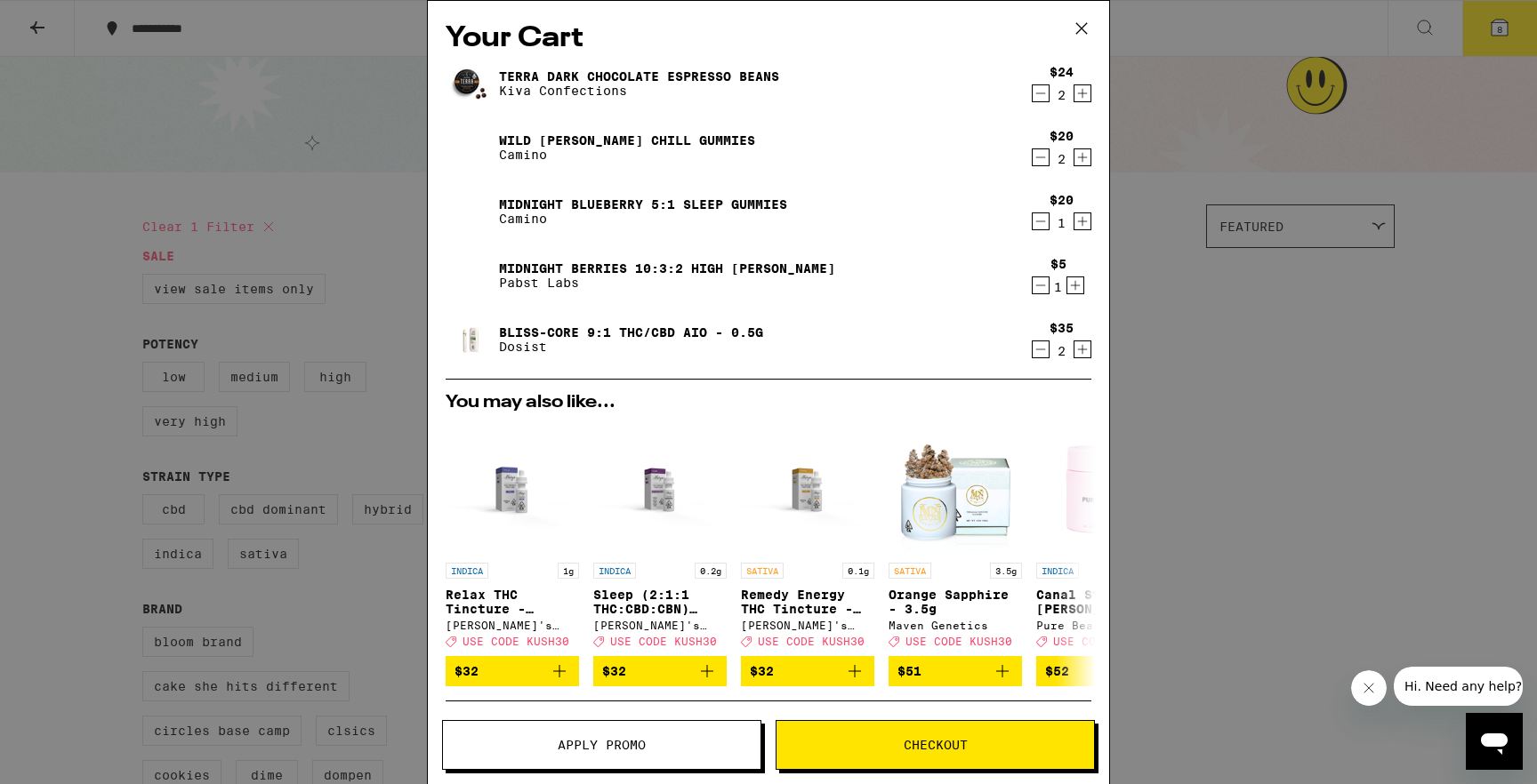
click at [1044, 86] on icon "Decrement" at bounding box center [1041, 94] width 16 height 21
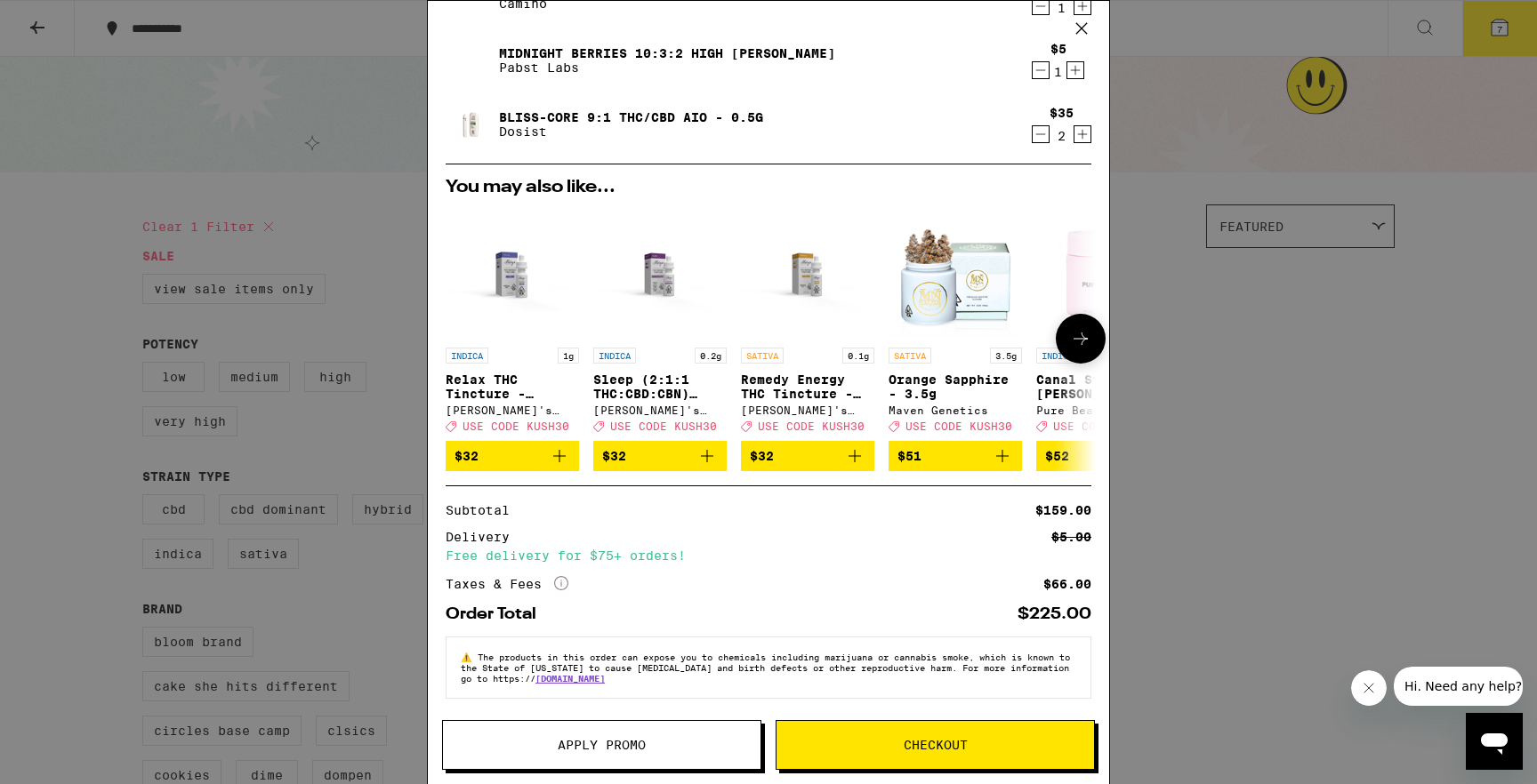
scroll to position [228, 0]
click at [859, 749] on span "Checkout" at bounding box center [934, 746] width 317 height 13
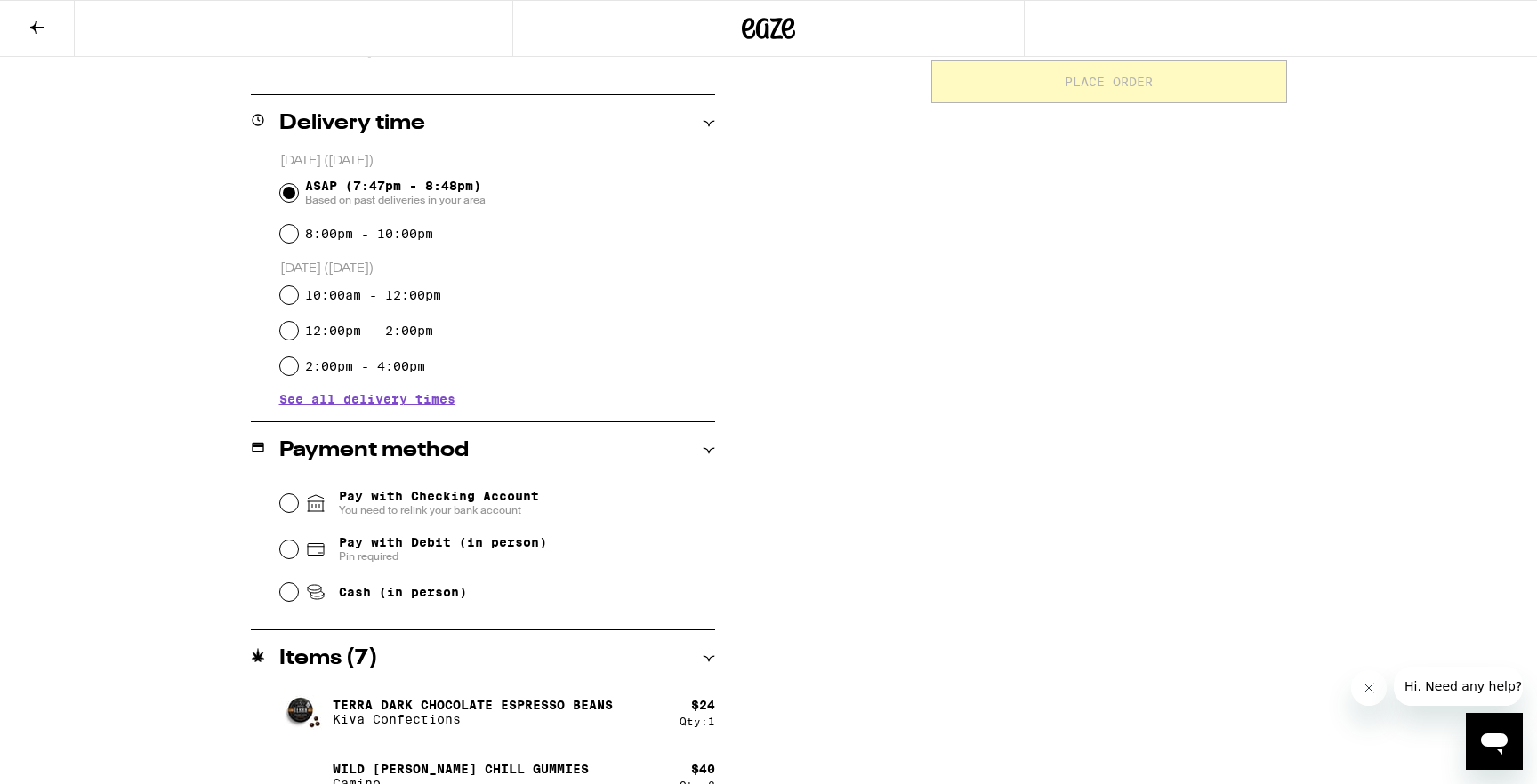
scroll to position [398, 0]
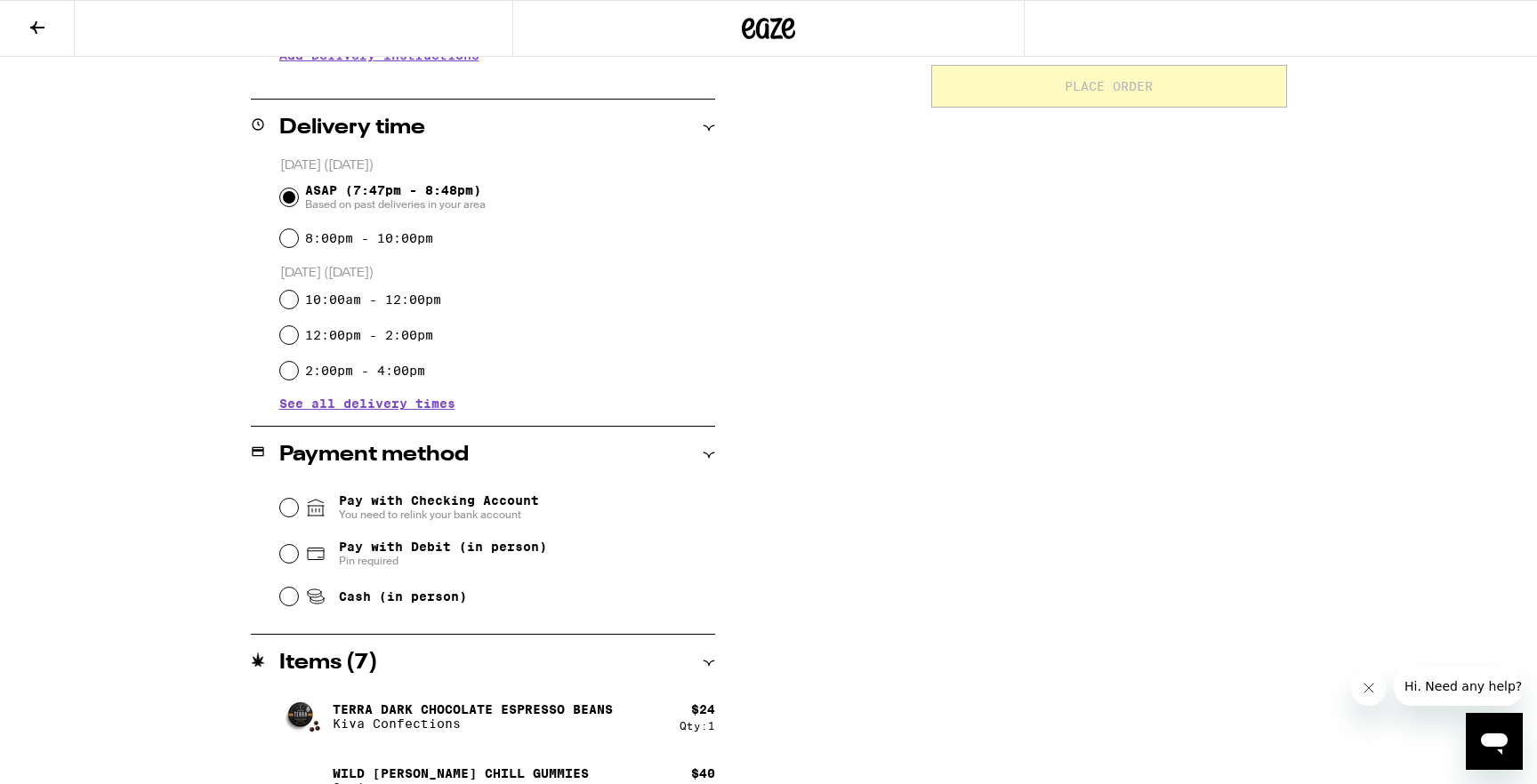
click at [499, 510] on span "You need to relink your bank account" at bounding box center [439, 515] width 200 height 14
click at [298, 510] on input "Pay with Checking Account You need to relink your bank account" at bounding box center [289, 508] width 18 height 18
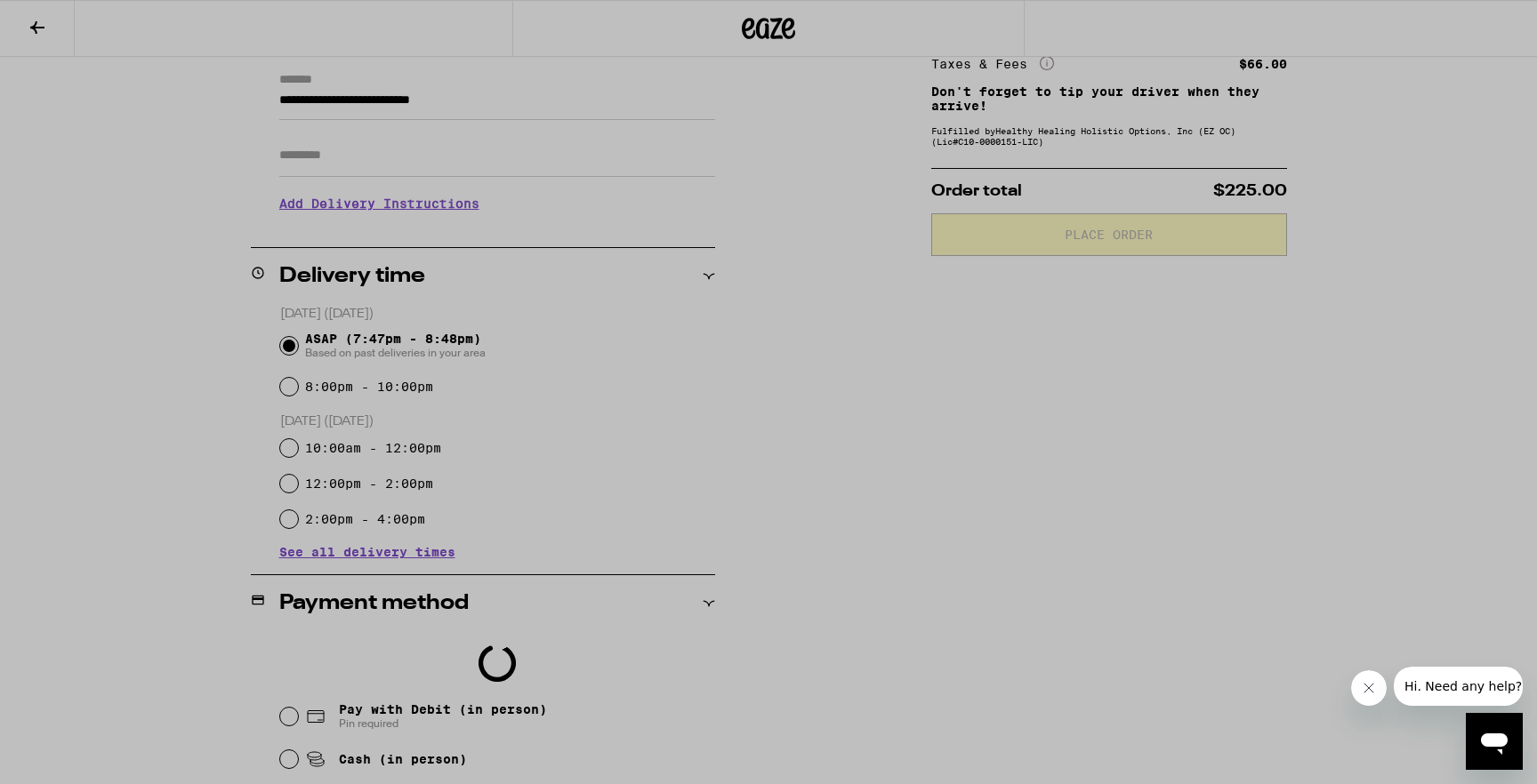
scroll to position [0, 0]
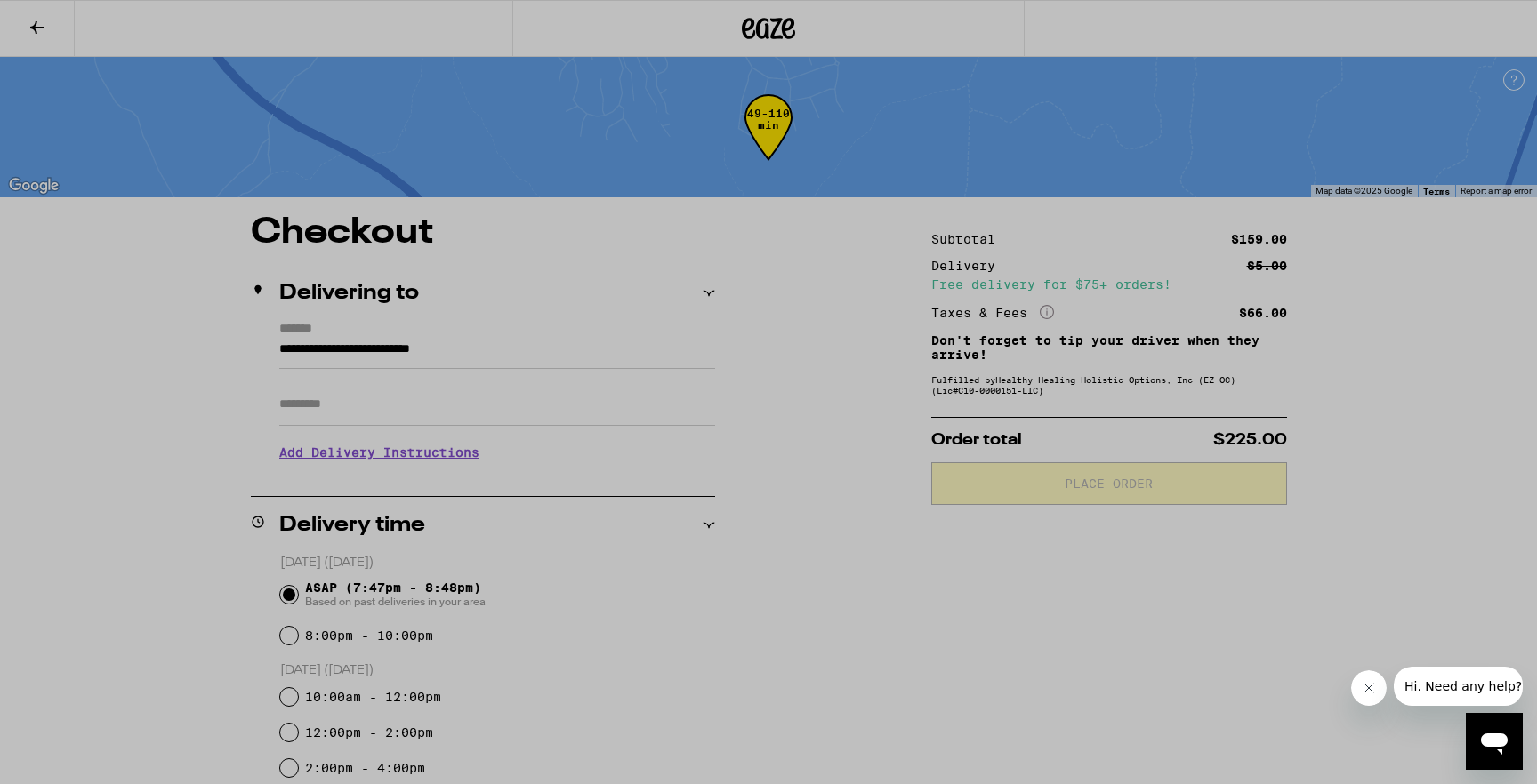
click at [694, 688] on div at bounding box center [769, 427] width 356 height 678
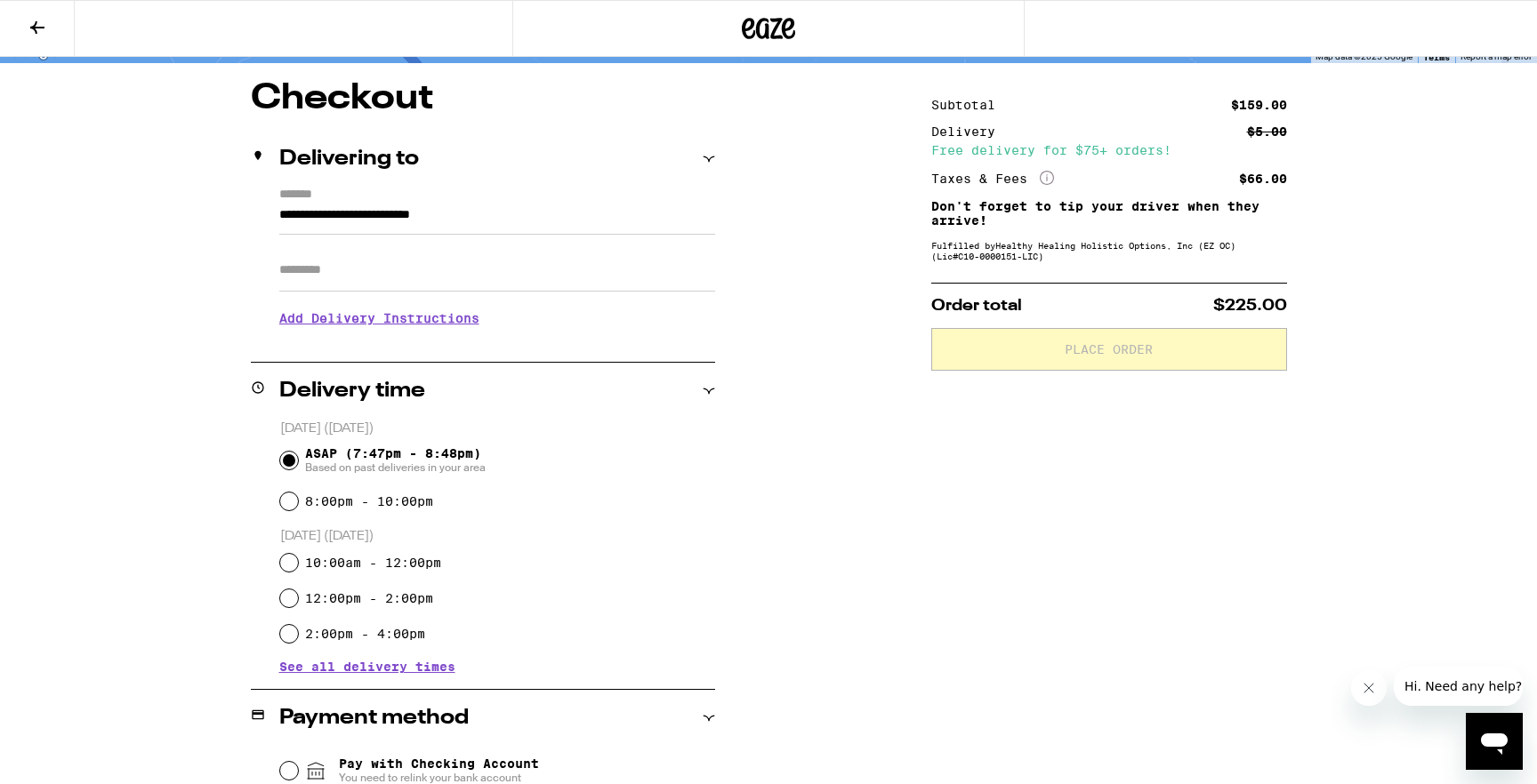
scroll to position [19, 0]
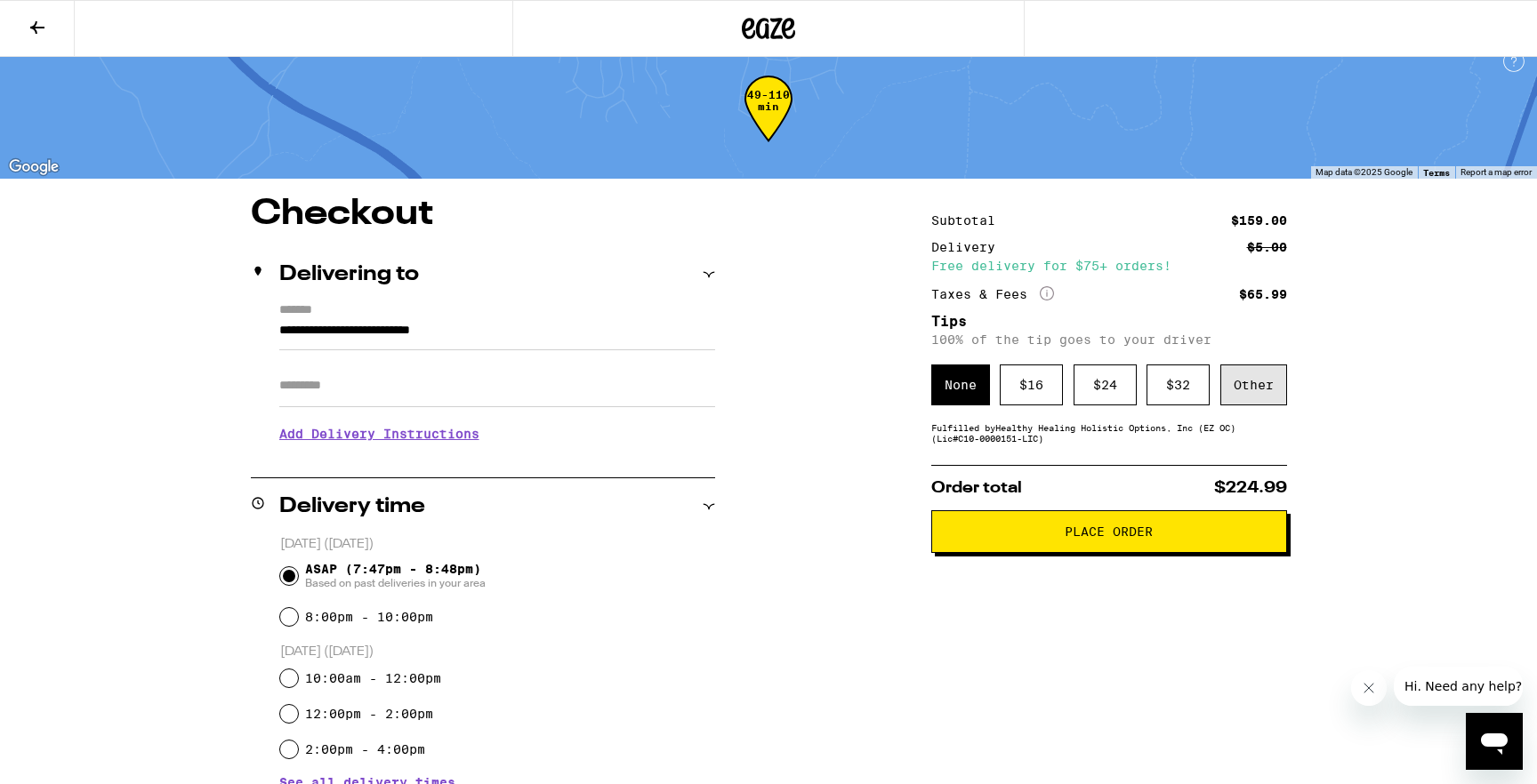
click at [1276, 391] on div "Other" at bounding box center [1254, 385] width 67 height 41
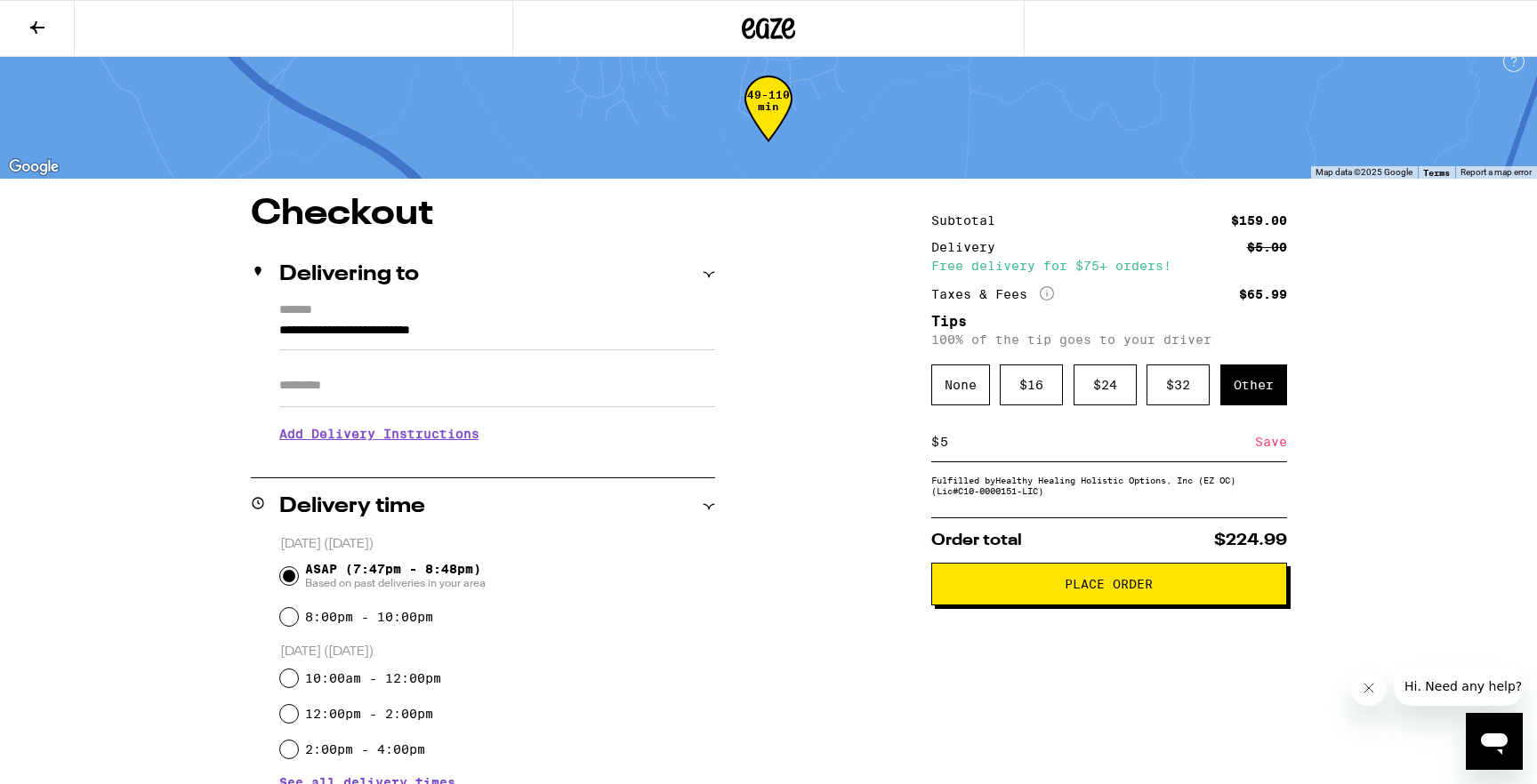
type input "5"
click at [1276, 439] on div "Save" at bounding box center [1271, 443] width 32 height 39
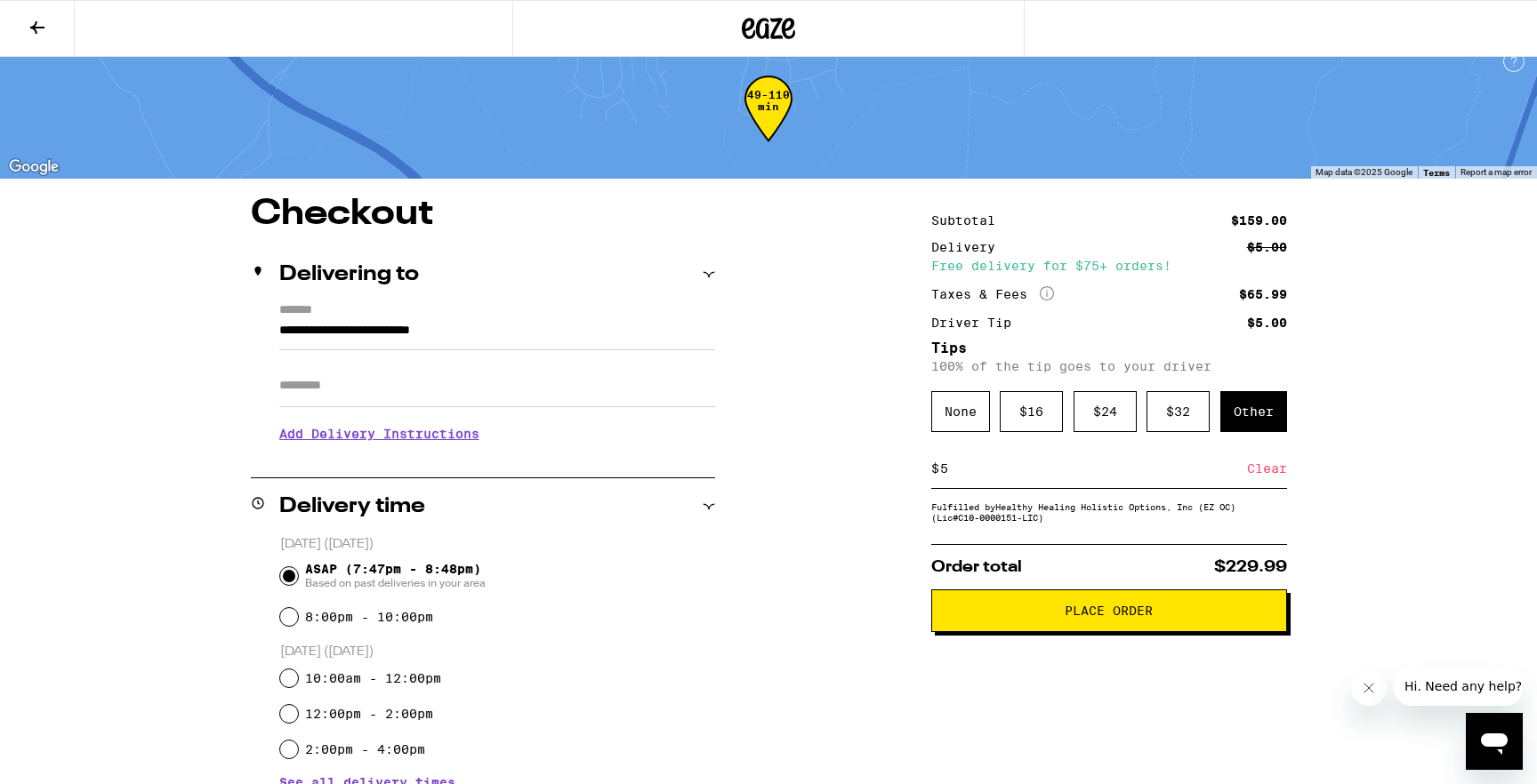
click at [1263, 477] on div "Clear" at bounding box center [1267, 468] width 40 height 39
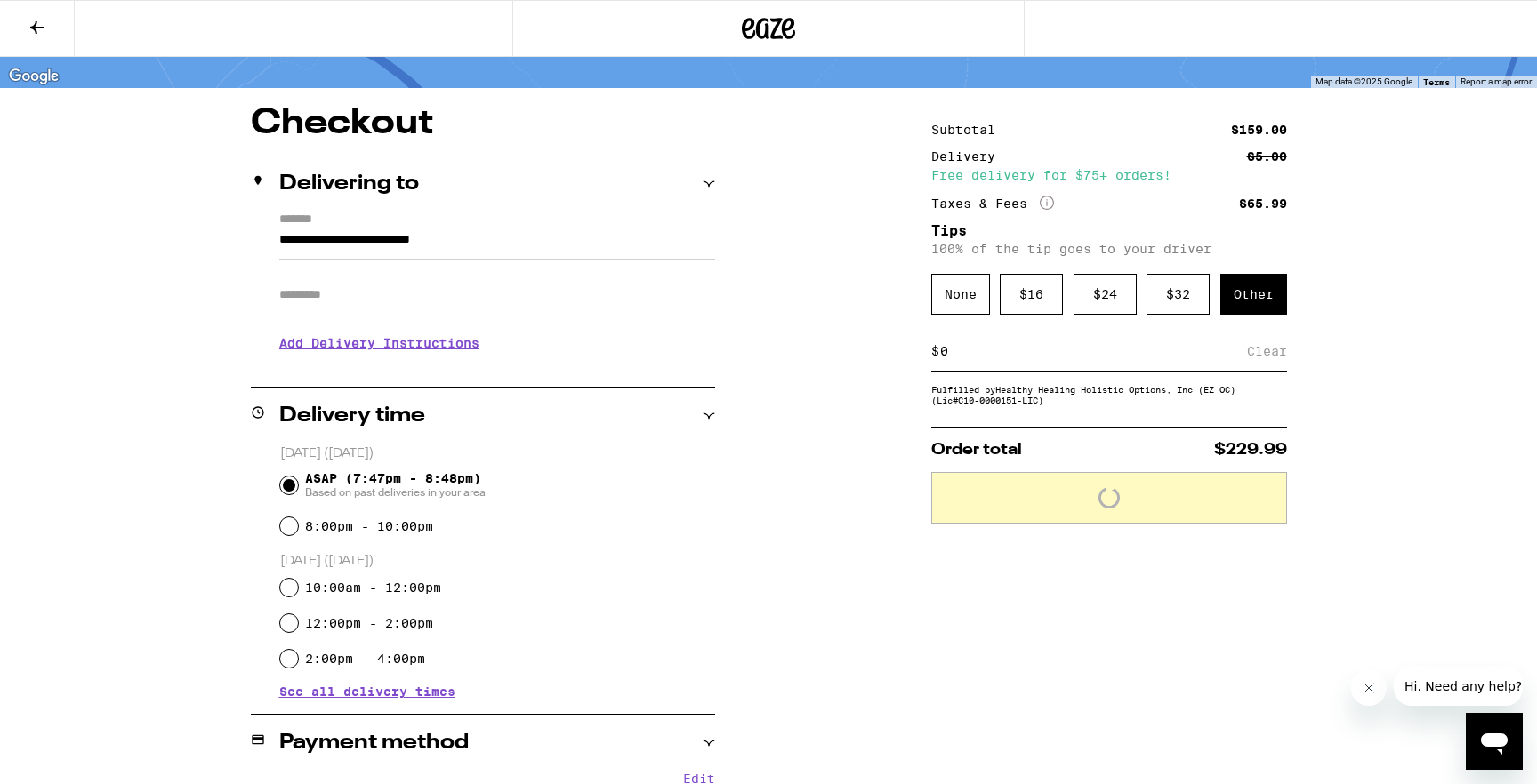
scroll to position [0, 0]
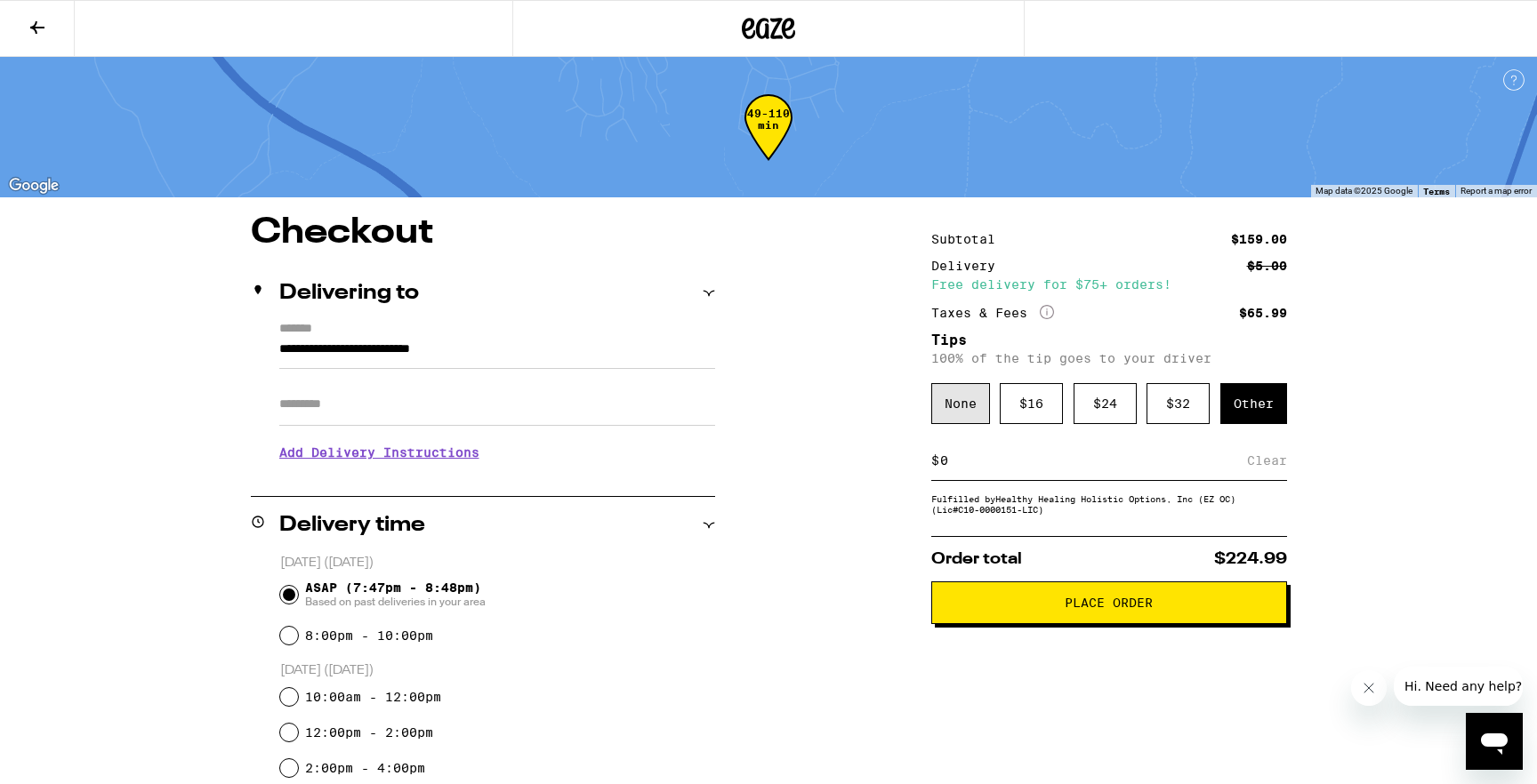
click at [962, 425] on div "None" at bounding box center [961, 404] width 59 height 41
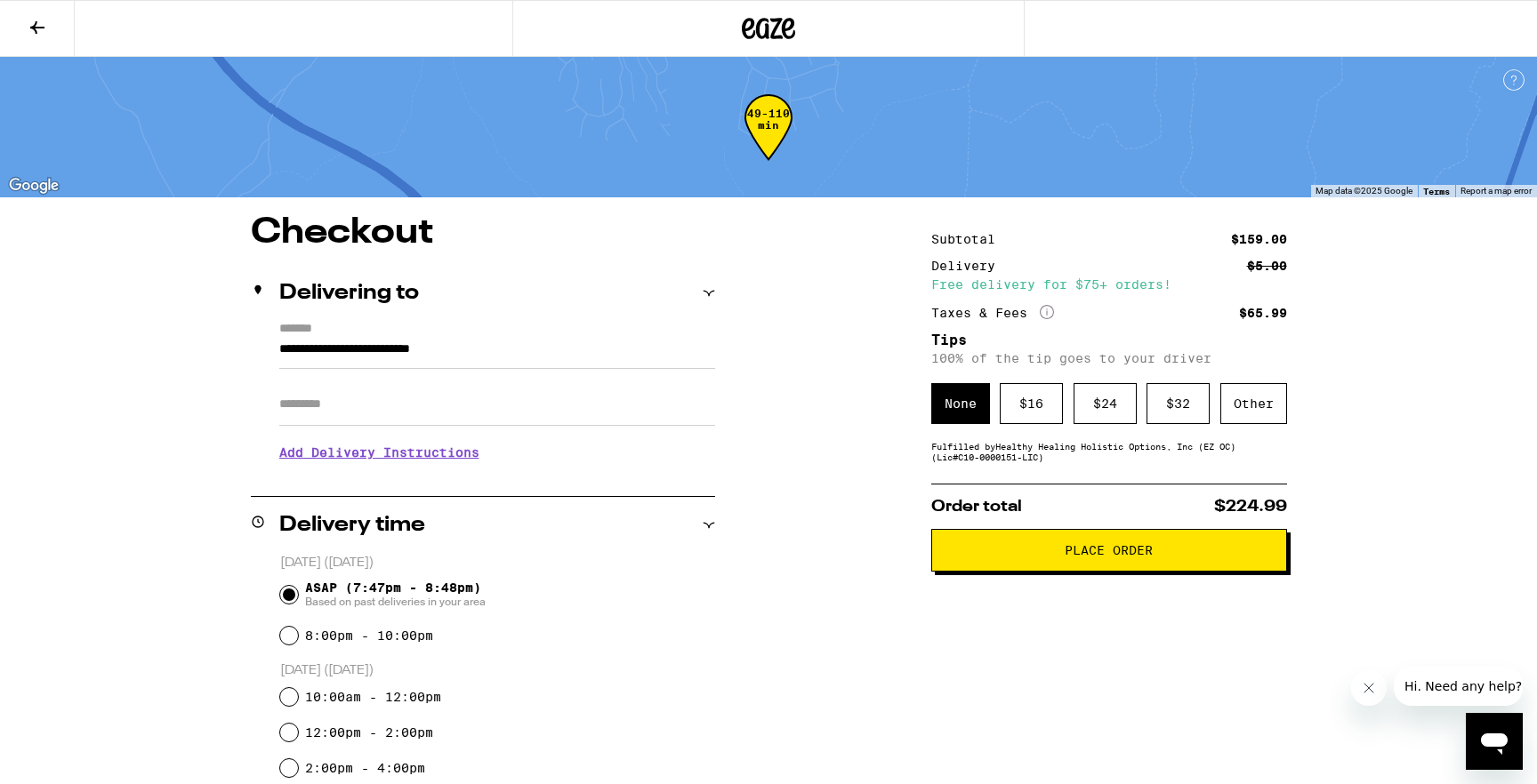
click at [1039, 557] on span "Place Order" at bounding box center [1109, 551] width 325 height 13
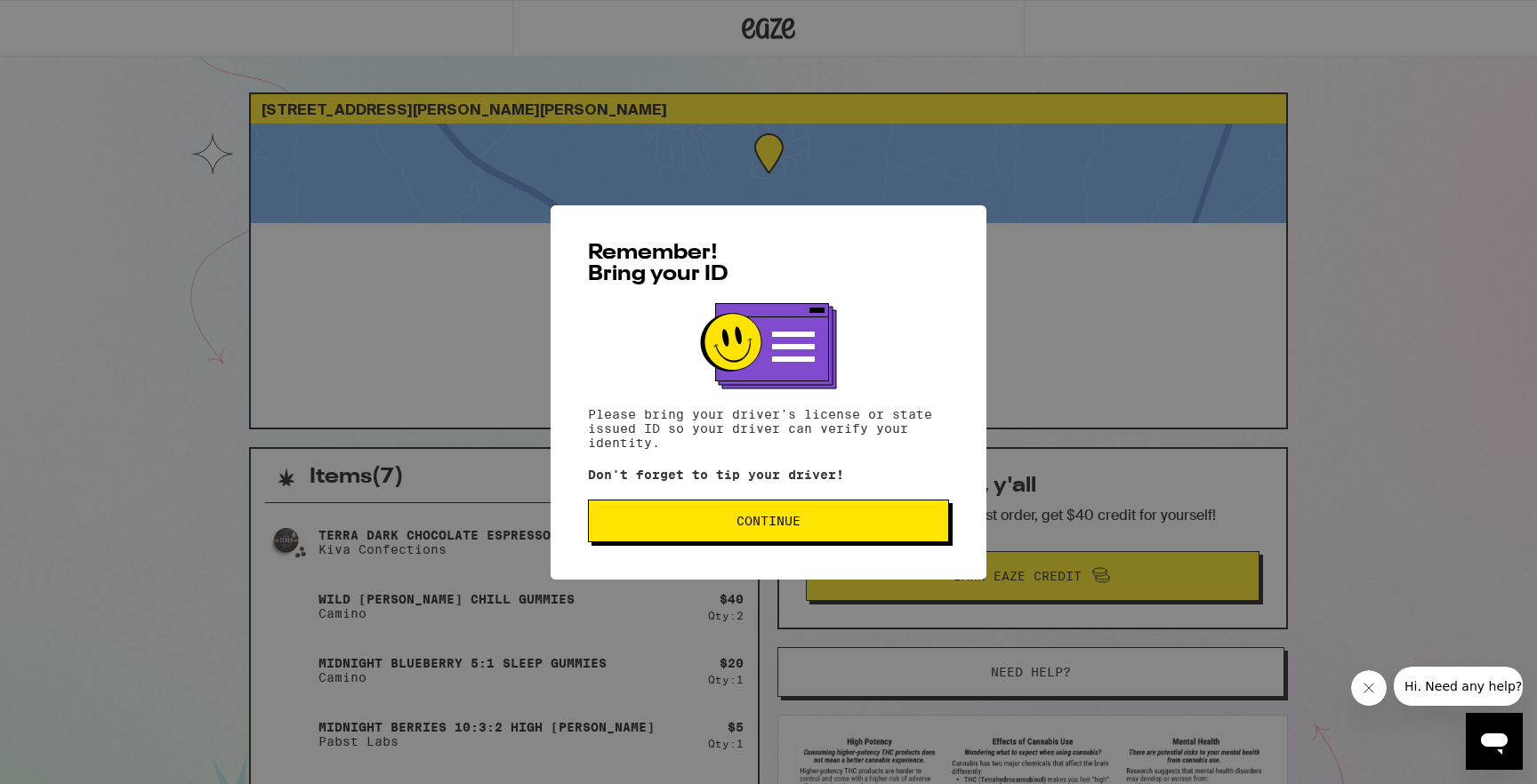
click at [831, 522] on span "Continue" at bounding box center [768, 521] width 331 height 13
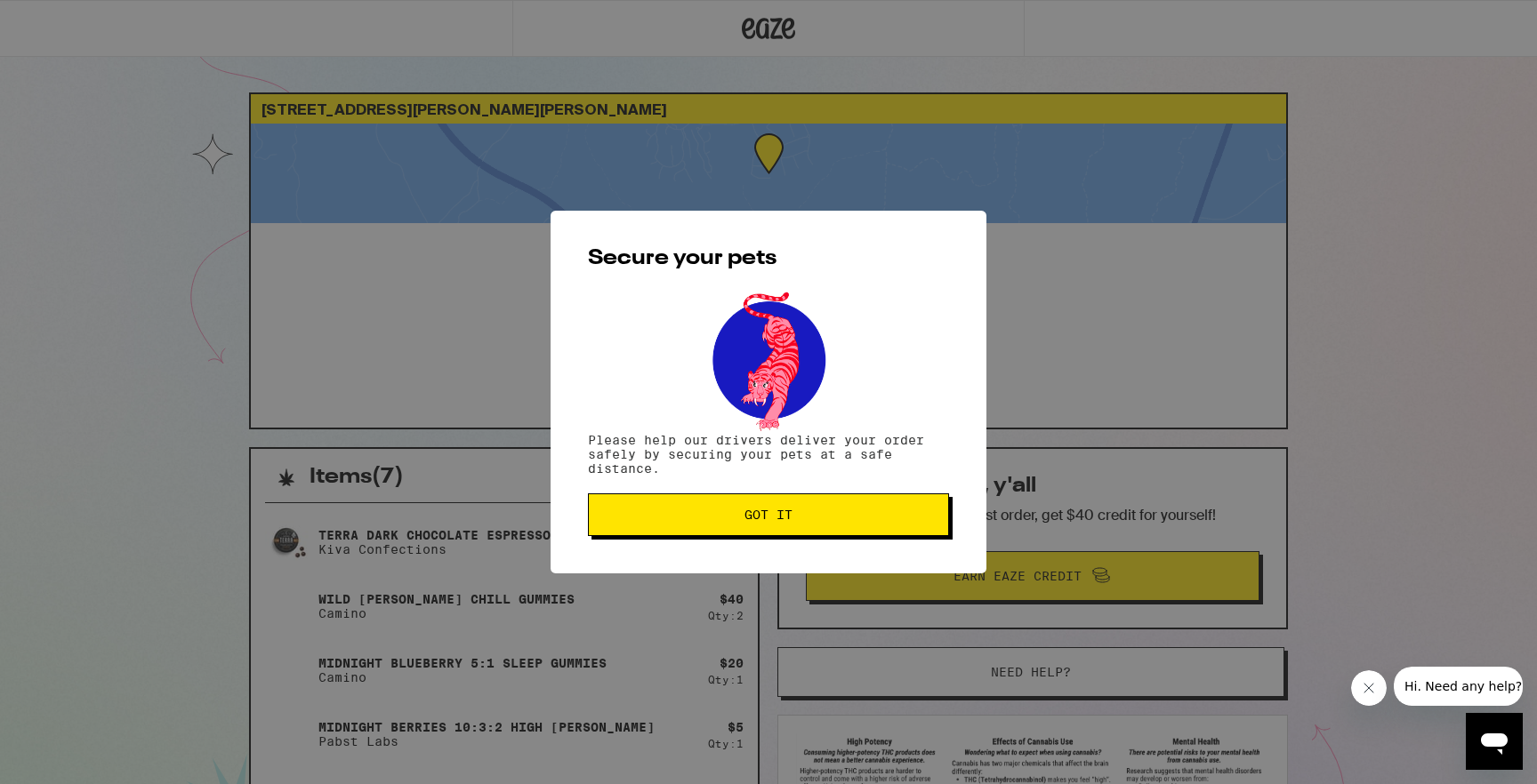
click at [804, 527] on button "Got it" at bounding box center [769, 515] width 361 height 43
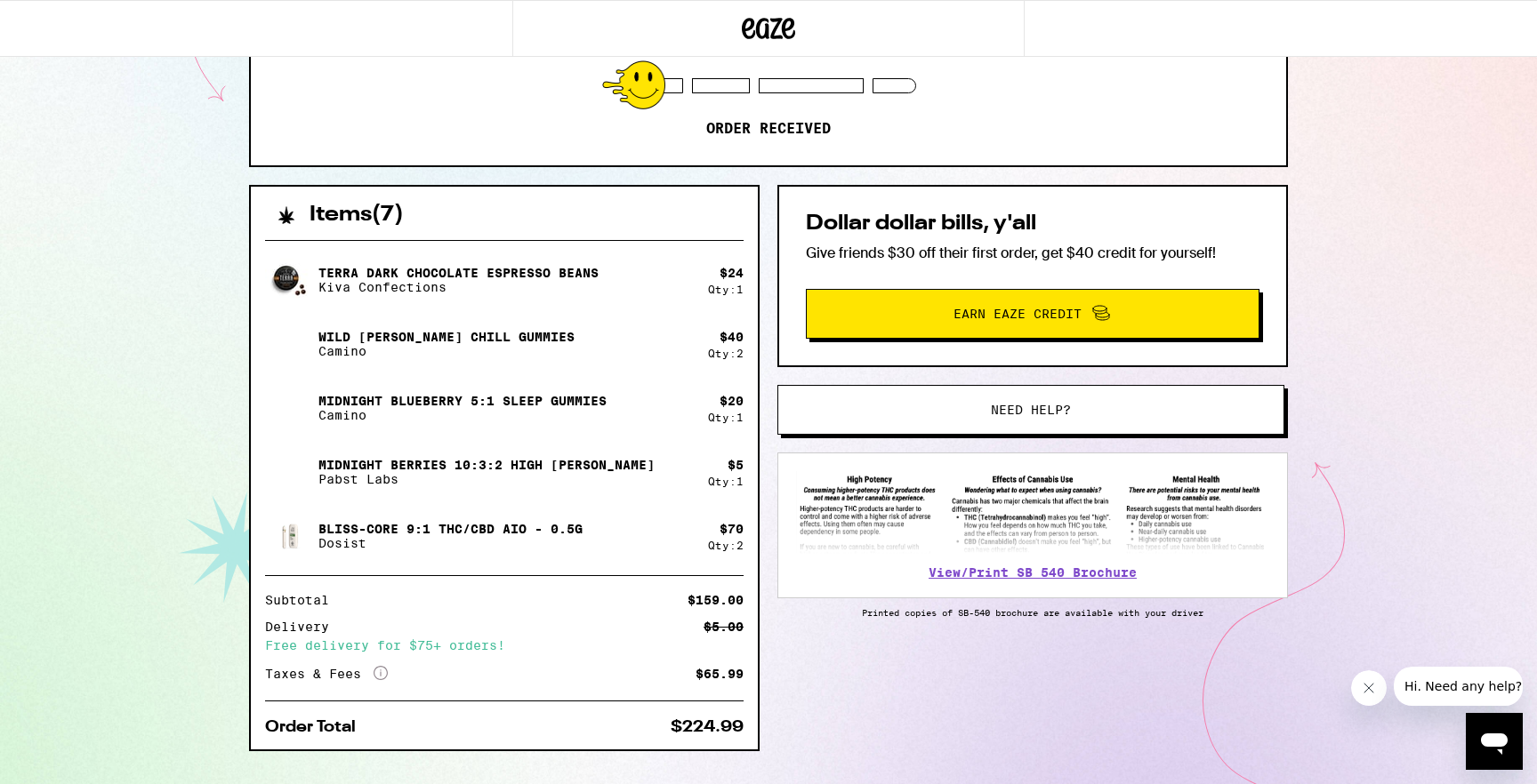
scroll to position [300, 0]
